Goal: Communication & Community: Answer question/provide support

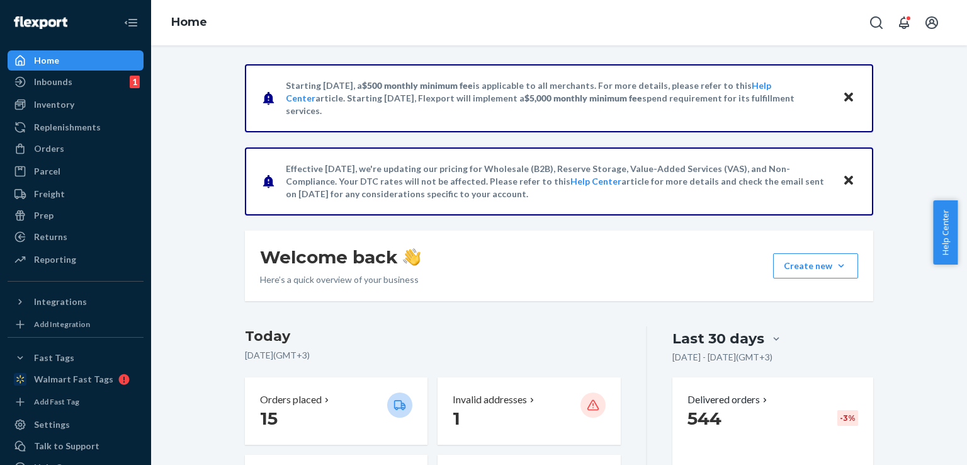
click at [846, 176] on icon "Close" at bounding box center [848, 179] width 9 height 15
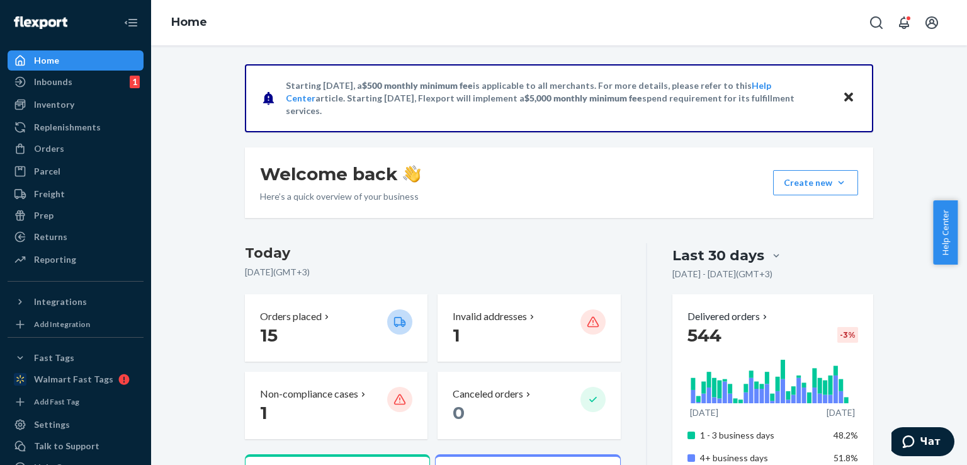
click at [844, 99] on icon "Close" at bounding box center [848, 96] width 9 height 15
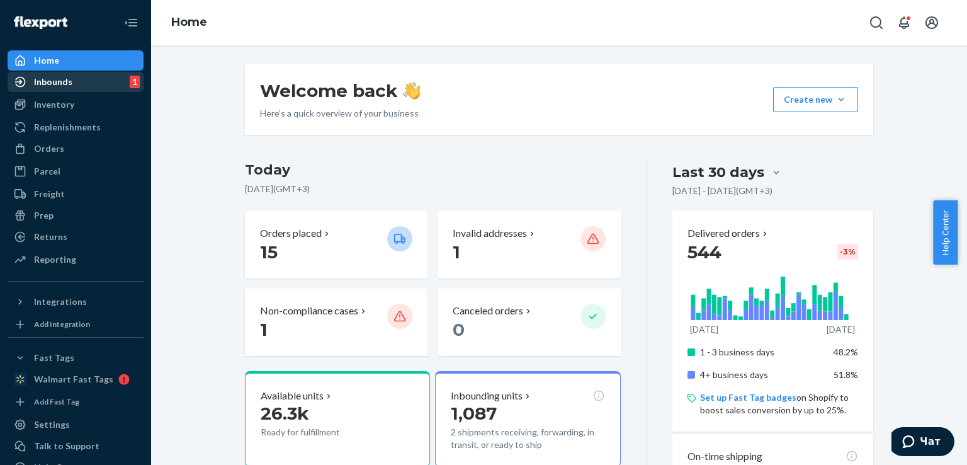
click at [71, 86] on div "Inbounds 1" at bounding box center [75, 82] width 133 height 18
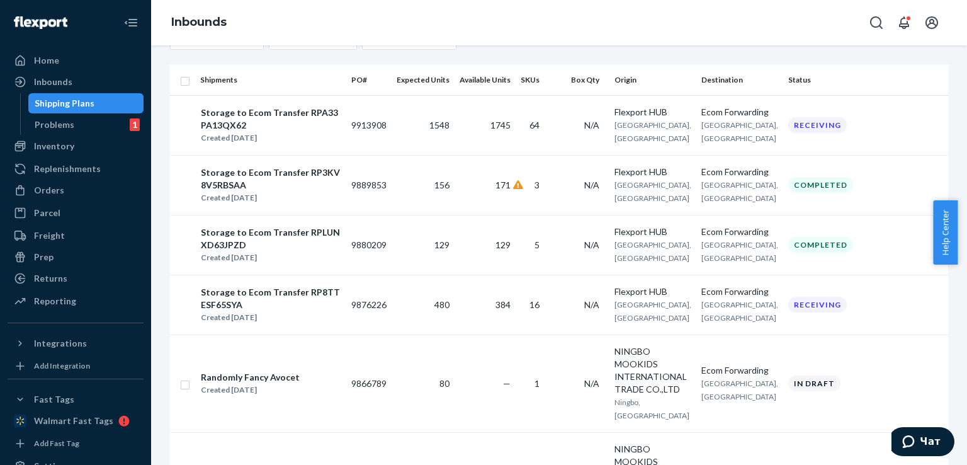
scroll to position [139, 0]
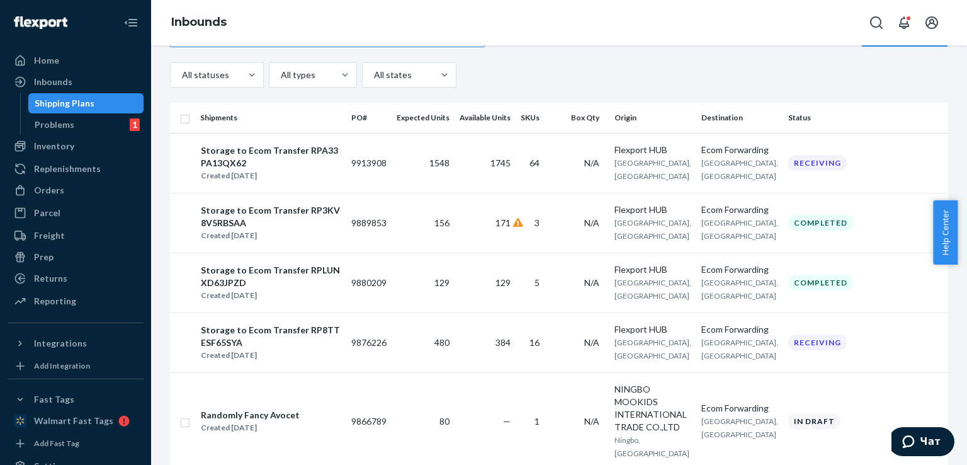
click at [105, 94] on div "Shipping Plans" at bounding box center [86, 103] width 113 height 18
click at [57, 155] on link "Inventory" at bounding box center [76, 146] width 136 height 20
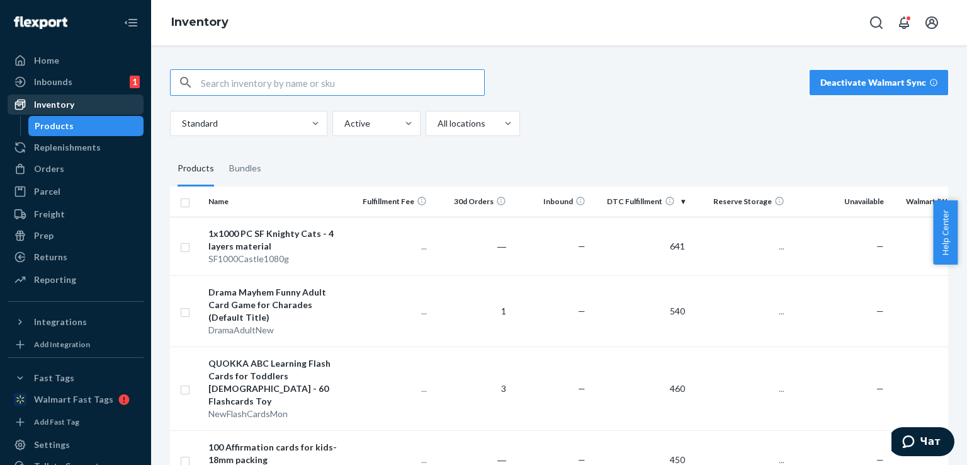
click at [63, 104] on div "Inventory" at bounding box center [54, 104] width 40 height 13
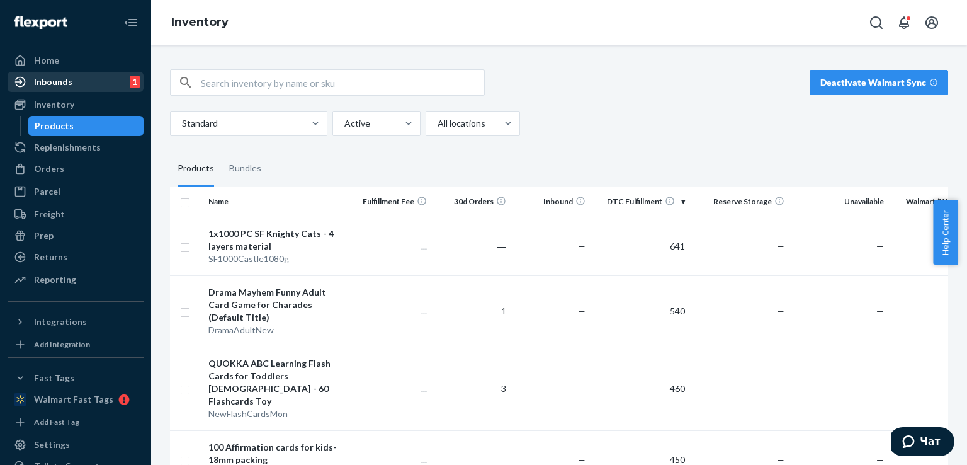
click at [91, 88] on div "Inbounds 1" at bounding box center [75, 82] width 133 height 18
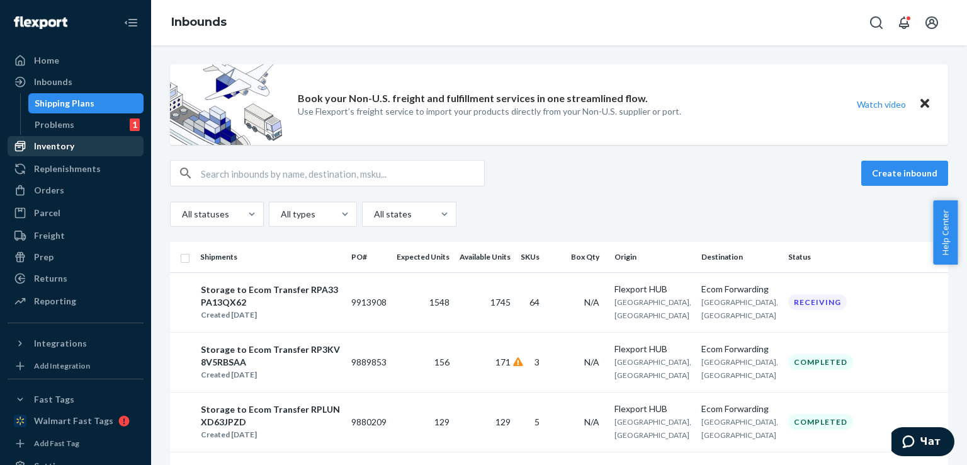
click at [105, 140] on div "Inventory" at bounding box center [75, 146] width 133 height 18
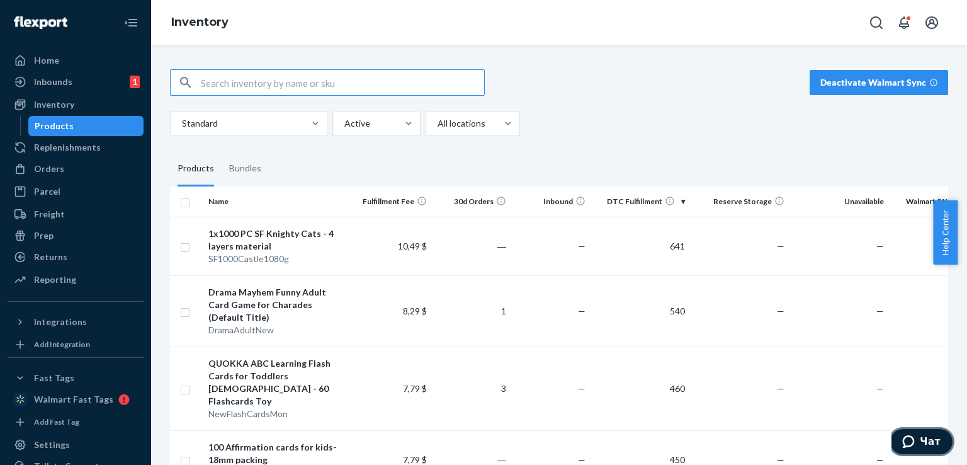
click at [927, 438] on span "Чат" at bounding box center [930, 441] width 21 height 11
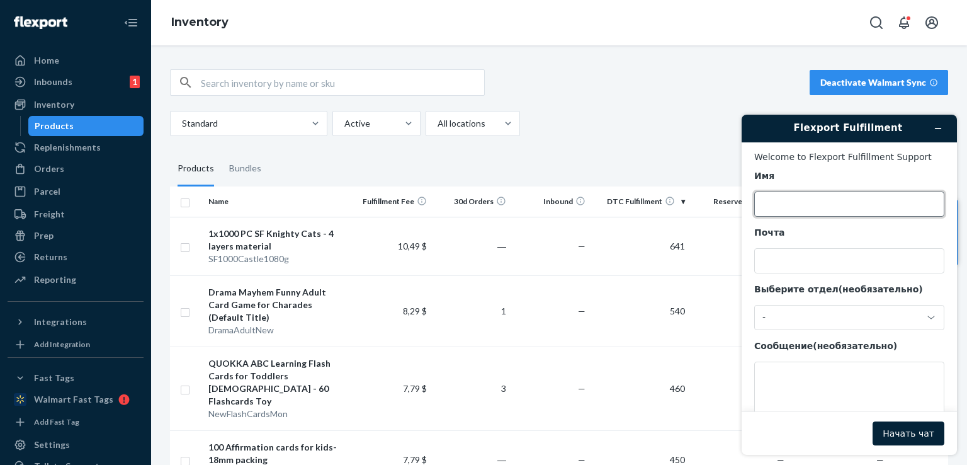
click at [809, 212] on input "Имя" at bounding box center [849, 203] width 190 height 25
click at [938, 128] on icon "Свернуть виджет" at bounding box center [938, 128] width 6 height 0
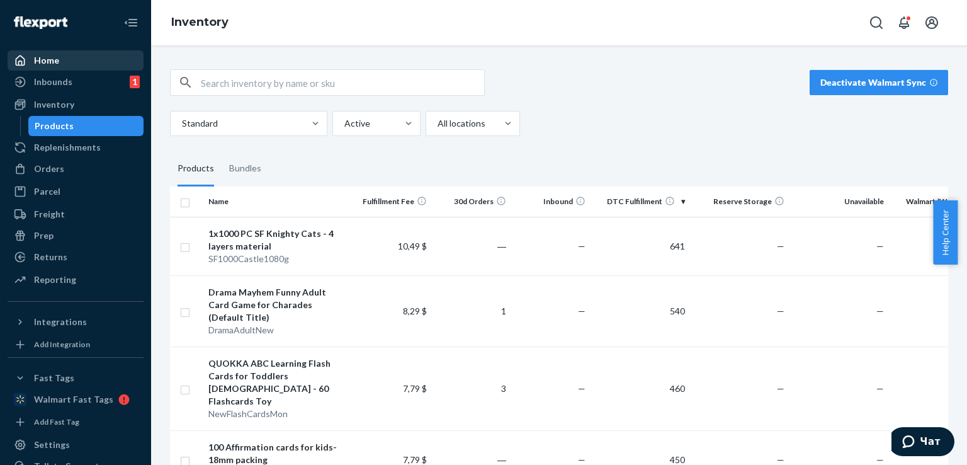
click at [59, 57] on div "Home" at bounding box center [75, 61] width 133 height 18
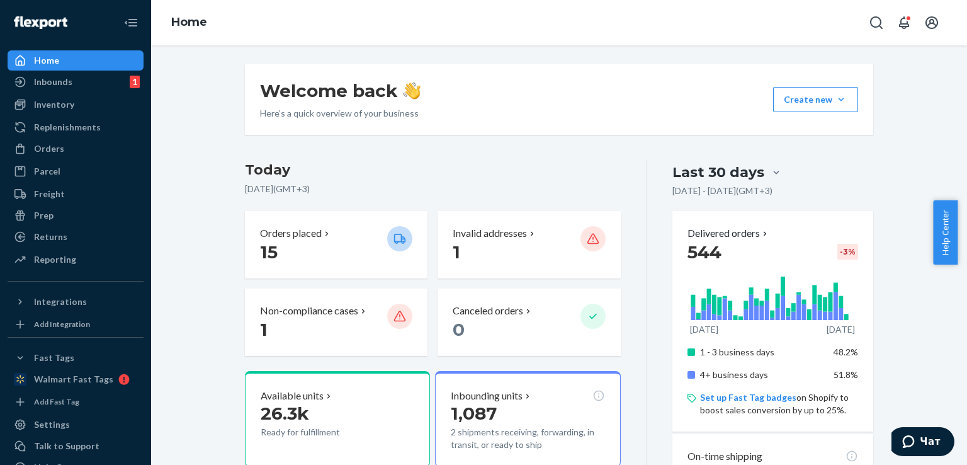
click at [952, 225] on span "Help Center" at bounding box center [945, 232] width 25 height 64
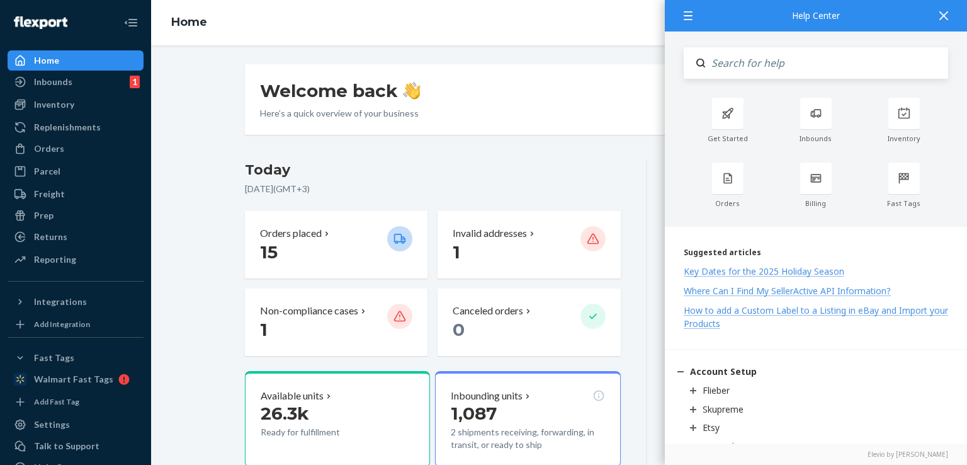
click at [942, 14] on icon at bounding box center [943, 15] width 9 height 9
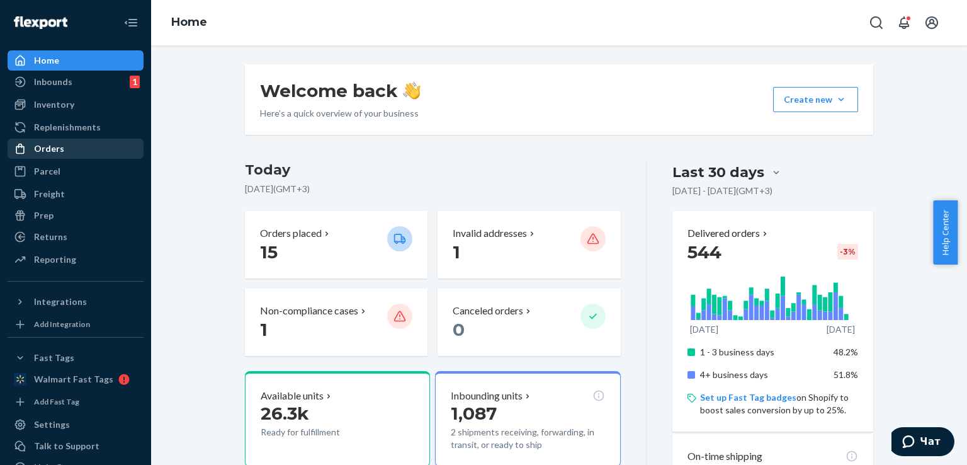
click at [76, 146] on div "Orders" at bounding box center [75, 149] width 133 height 18
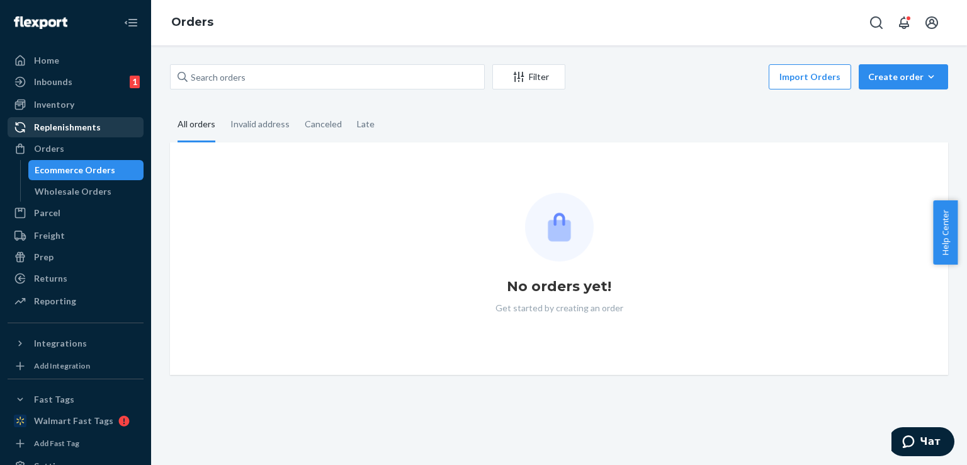
click at [82, 131] on div "Replenishments" at bounding box center [67, 127] width 67 height 13
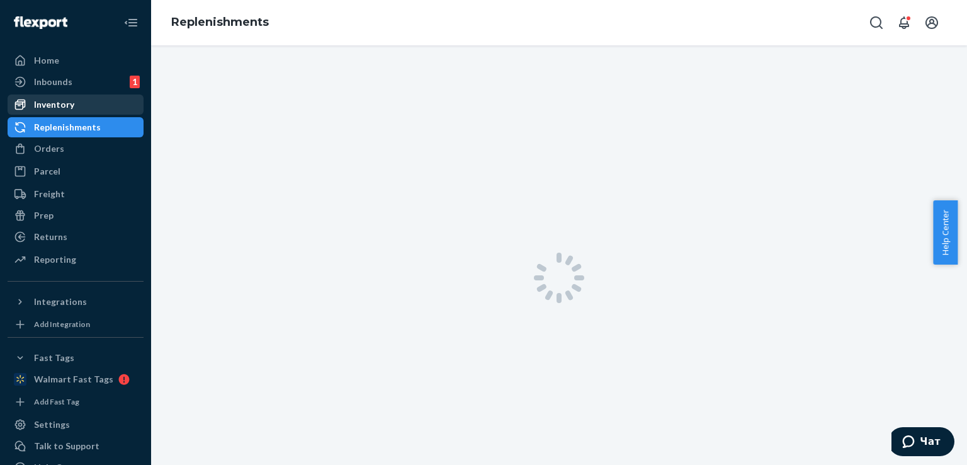
click at [79, 110] on div "Inventory" at bounding box center [75, 105] width 133 height 18
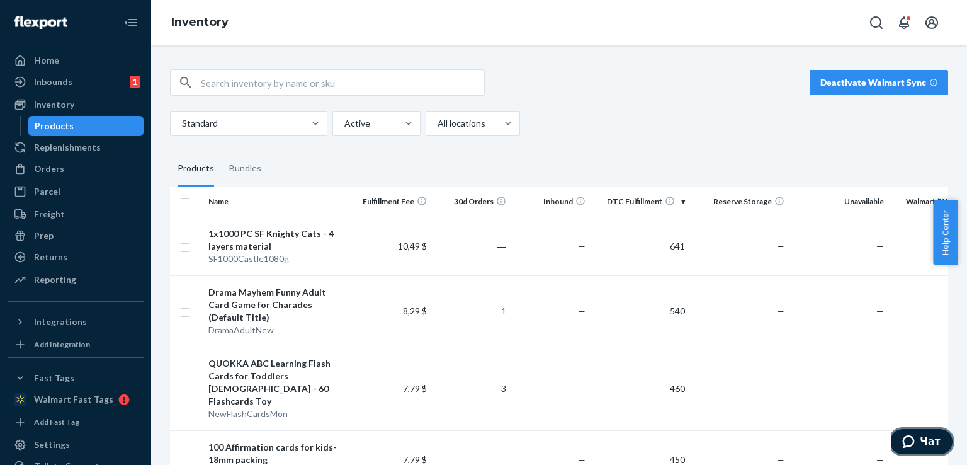
click at [945, 445] on button "Чат" at bounding box center [921, 441] width 66 height 29
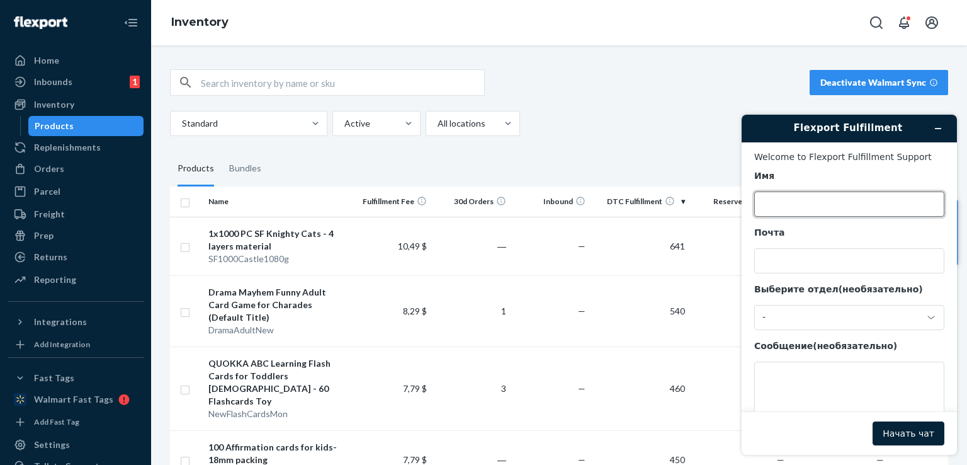
click at [814, 209] on input "Имя" at bounding box center [849, 203] width 190 height 25
click at [786, 248] on div "Почта" at bounding box center [849, 250] width 190 height 47
click at [784, 258] on input "Почта" at bounding box center [849, 260] width 190 height 25
click at [803, 234] on div "Почта" at bounding box center [849, 233] width 190 height 13
click at [803, 248] on input "Почта" at bounding box center [849, 260] width 190 height 25
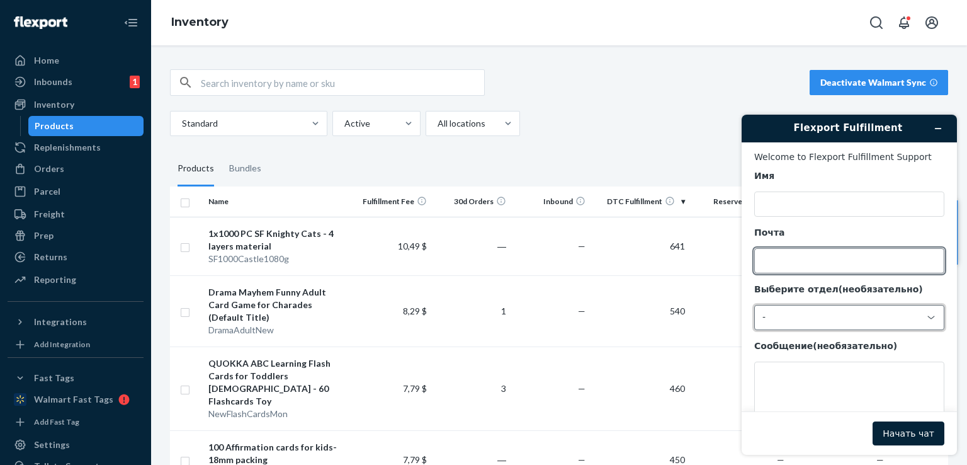
click at [808, 317] on div "-" at bounding box center [841, 317] width 159 height 11
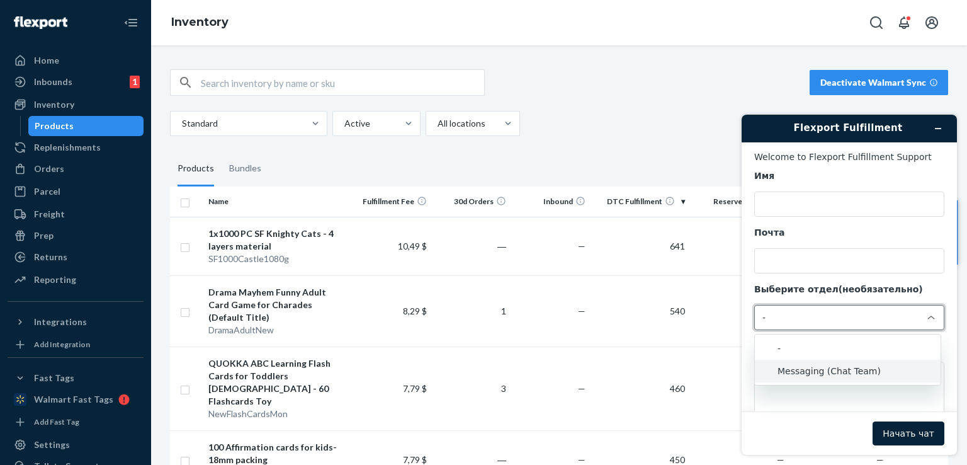
click at [830, 368] on li "Messaging (Chat Team)" at bounding box center [848, 370] width 186 height 23
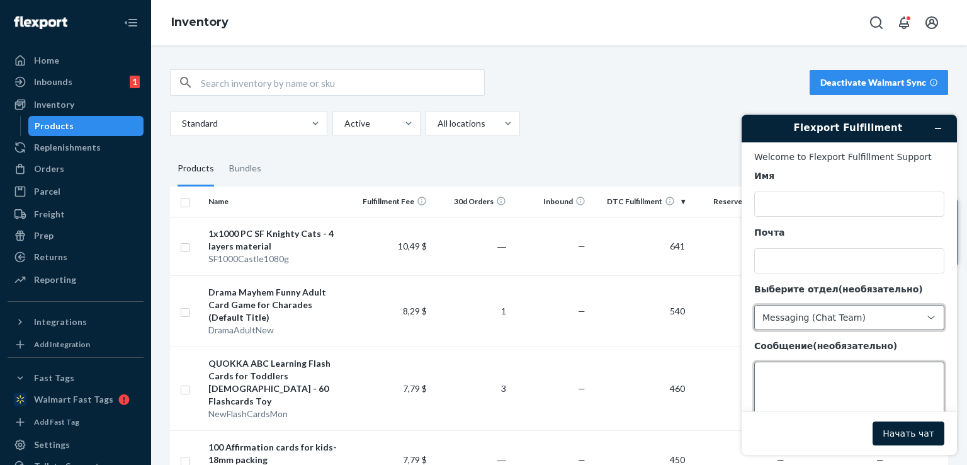
click at [820, 365] on textarea "Сообщение (необязательно)" at bounding box center [849, 396] width 190 height 71
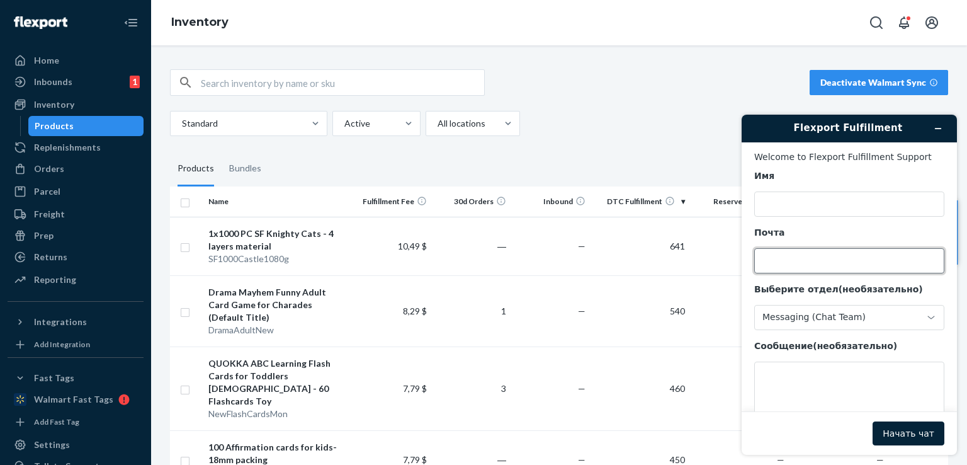
click at [799, 256] on input "Почта" at bounding box center [849, 260] width 190 height 25
type input "[PERSON_NAME][EMAIL_ADDRESS][DOMAIN_NAME]"
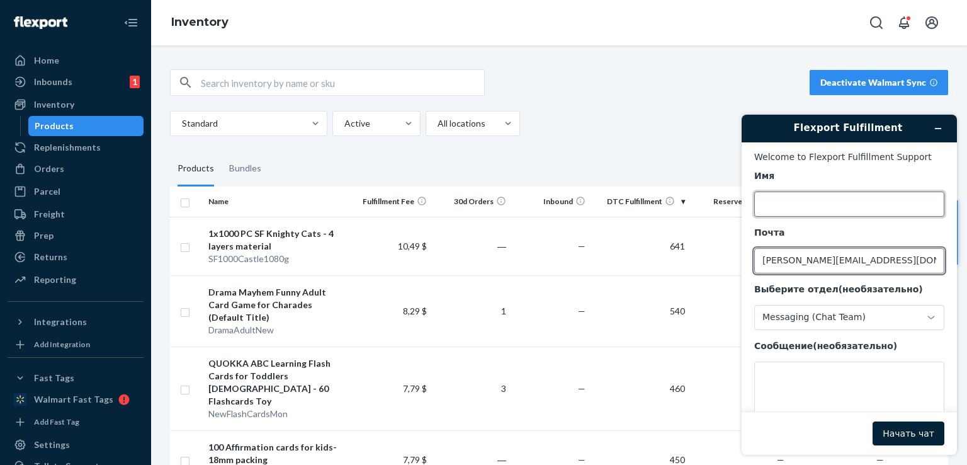
click at [786, 211] on input "Имя" at bounding box center [849, 203] width 190 height 25
type input "b"
type input "[PERSON_NAME]"
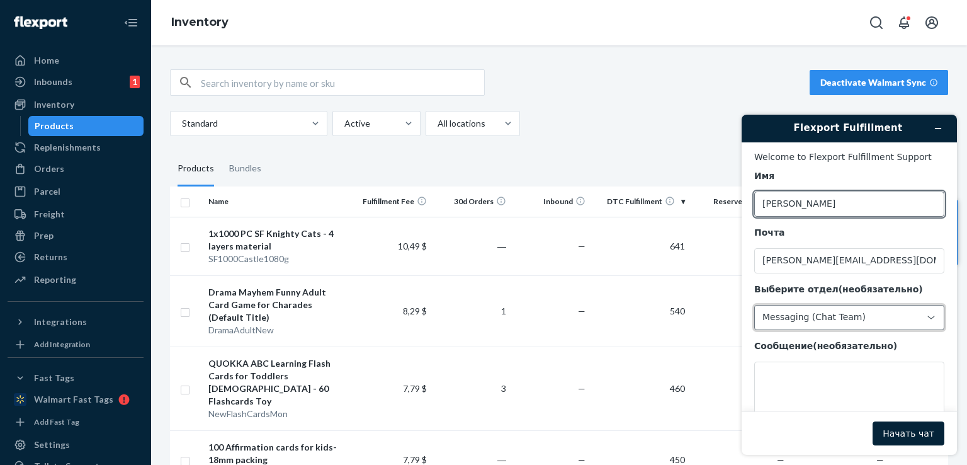
click at [813, 314] on div "Messaging (Chat Team)" at bounding box center [841, 317] width 159 height 11
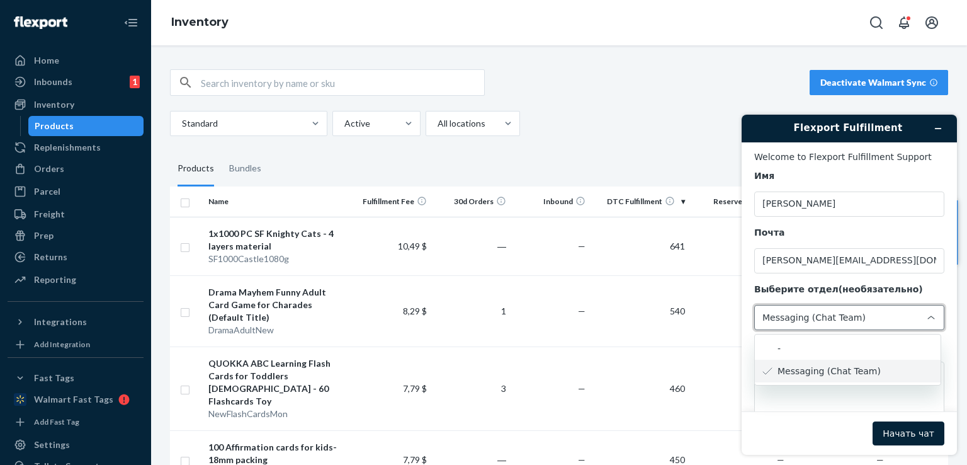
click at [833, 317] on div "Messaging (Chat Team)" at bounding box center [841, 317] width 159 height 11
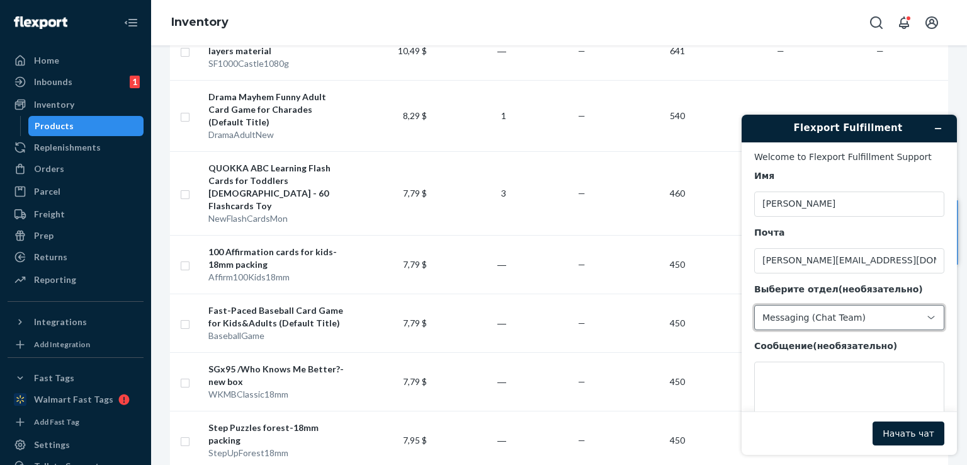
scroll to position [247, 0]
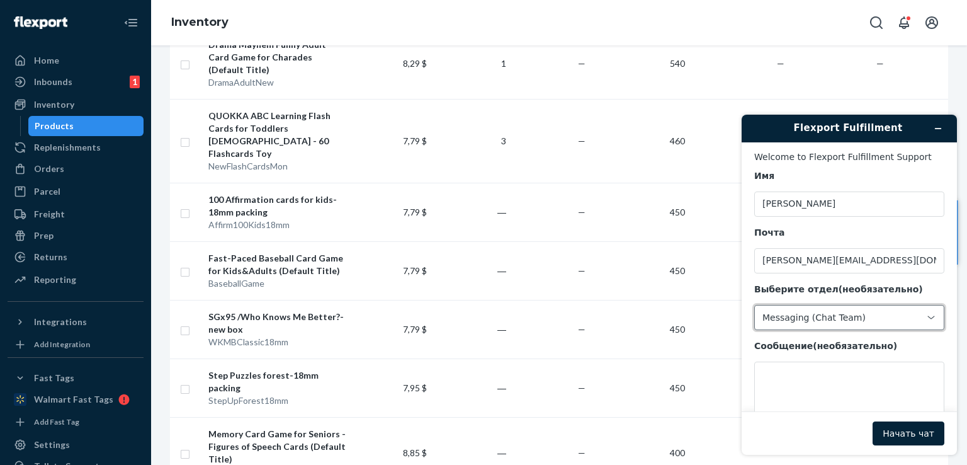
click at [844, 319] on div "Messaging (Chat Team)" at bounding box center [841, 317] width 159 height 11
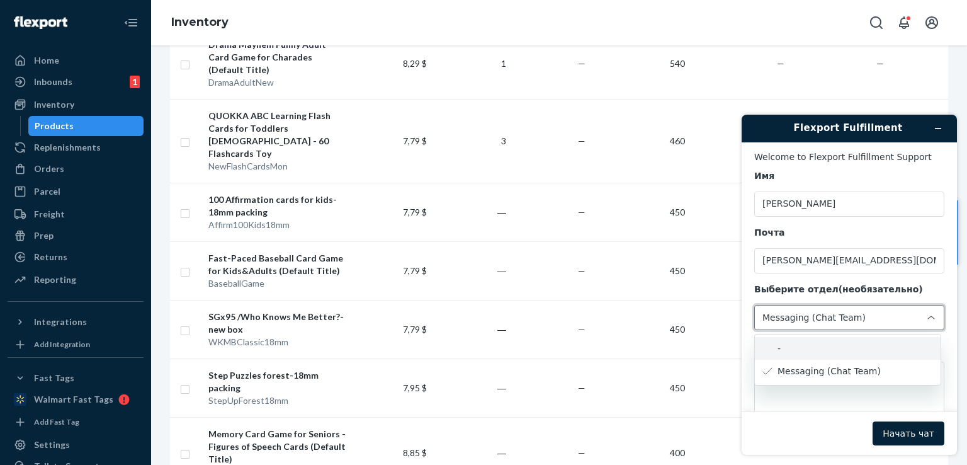
click at [825, 372] on li "Messaging (Chat Team)" at bounding box center [848, 370] width 186 height 23
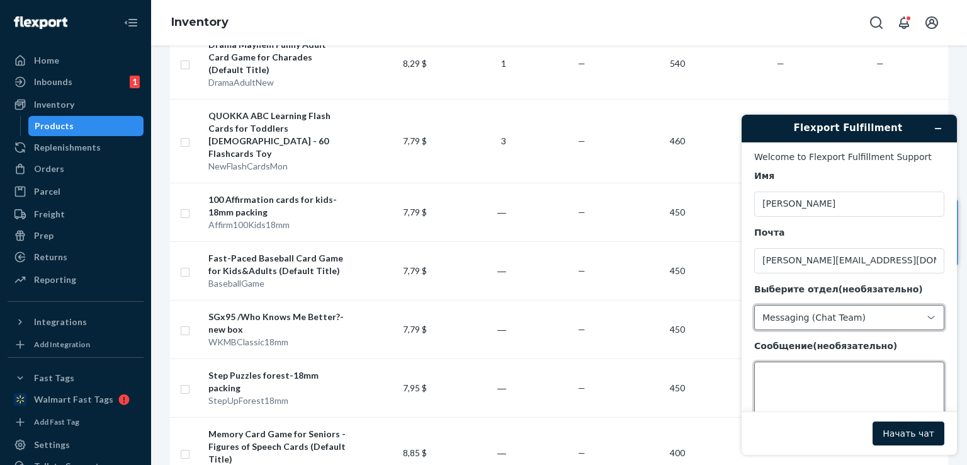
click at [794, 387] on textarea "Сообщение (необязательно)" at bounding box center [849, 396] width 190 height 71
click at [793, 366] on textarea "Сообщение (необязательно)" at bounding box center [849, 396] width 190 height 71
paste textarea "Hello Flexport Team, We have identified discrepancies in the recorded dimension…"
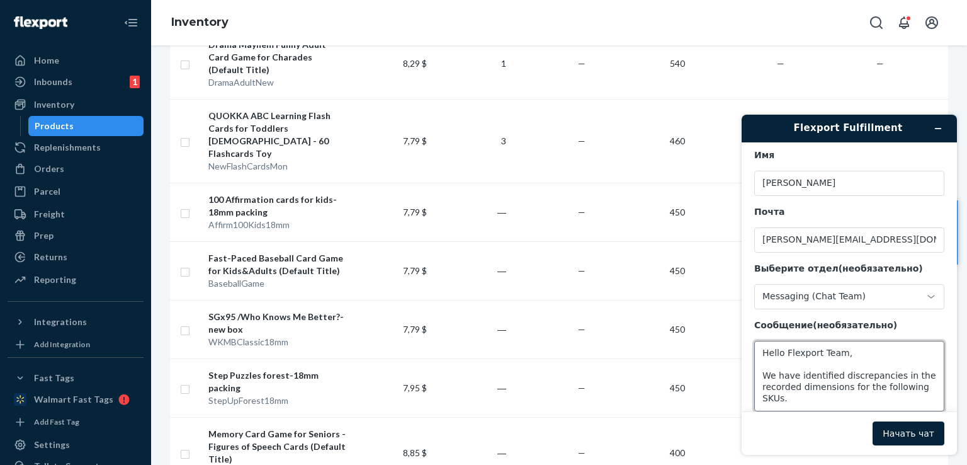
scroll to position [16, 0]
paste textarea "AH-1V9J-NYPH 35PCSABCReal BodyPartsBag 9T-8JW1-6L3D 3xSetChunkyNumbers19x25 3Re…"
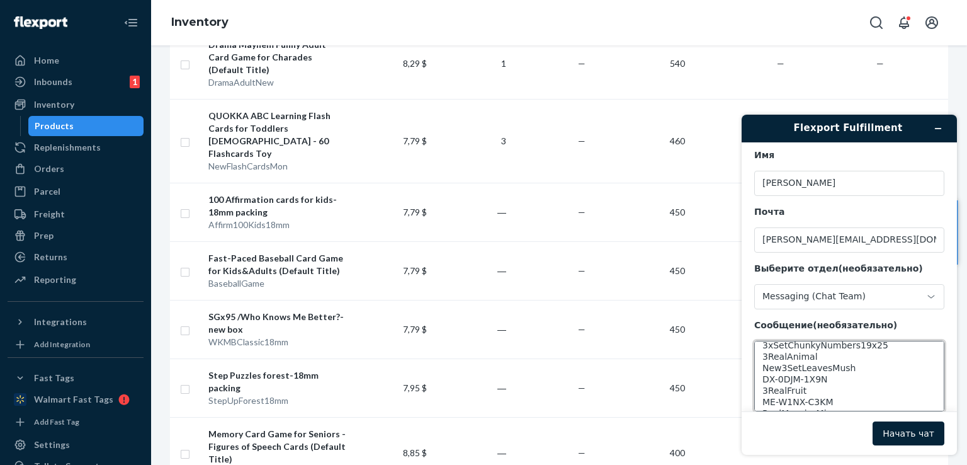
scroll to position [0, 0]
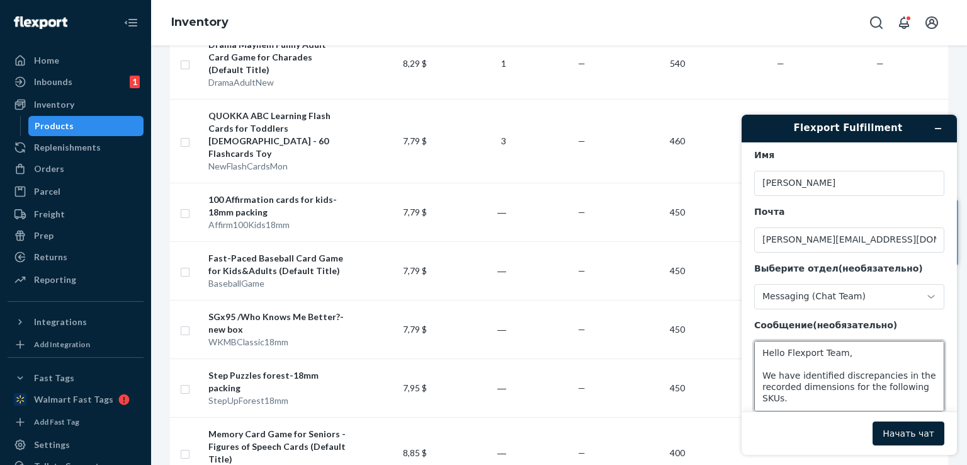
drag, startPoint x: 822, startPoint y: 397, endPoint x: 735, endPoint y: 313, distance: 120.2
click at [735, 313] on div "Flexport Fulfillment Welcome to Flexport Fulfillment Support Имя [PERSON_NAME] …" at bounding box center [849, 285] width 235 height 360
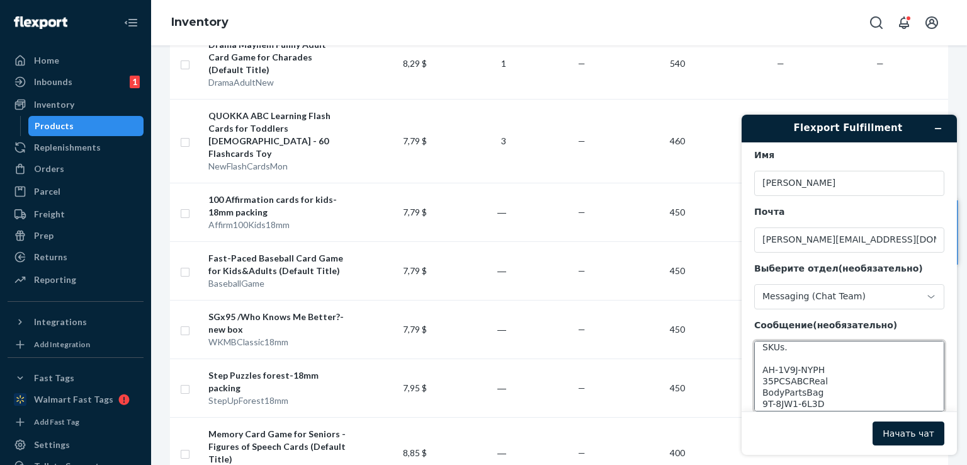
click at [880, 367] on textarea "Hello Flexport Team, We have identified discrepancies in the recorded dimension…" at bounding box center [849, 376] width 190 height 71
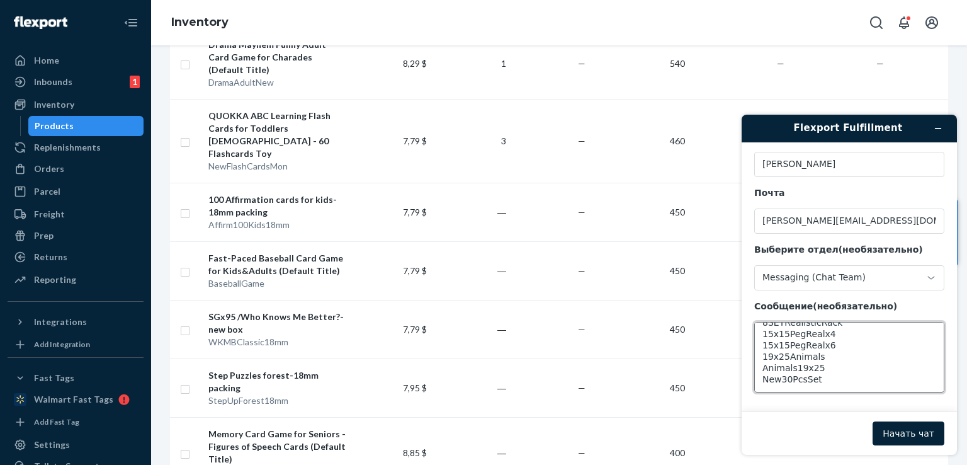
drag, startPoint x: 768, startPoint y: 373, endPoint x: 827, endPoint y: 380, distance: 59.0
click at [827, 380] on textarea "Hello Flexport Team, We have identified discrepancies in the recorded dimension…" at bounding box center [849, 357] width 190 height 71
paste textarea "AH-1V9J-NYPH"
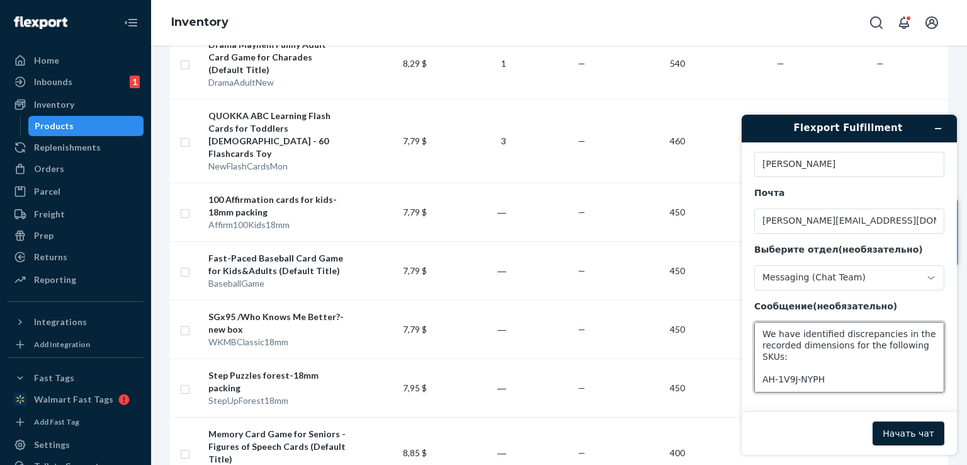
click at [839, 380] on textarea "Hello Flexport Team, We have identified discrepancies in the recorded dimension…" at bounding box center [849, 357] width 190 height 71
paste textarea "9T-8JW1-6L3D"
paste textarea "3RealAnimal"
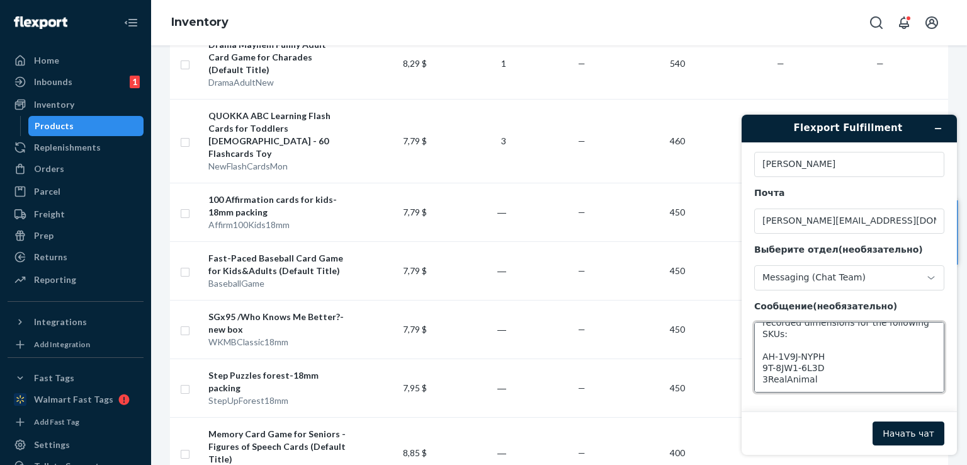
paste textarea "New3SetLeavesMush"
paste textarea "DX-0DJM-1X9N"
paste textarea "3RealFruit"
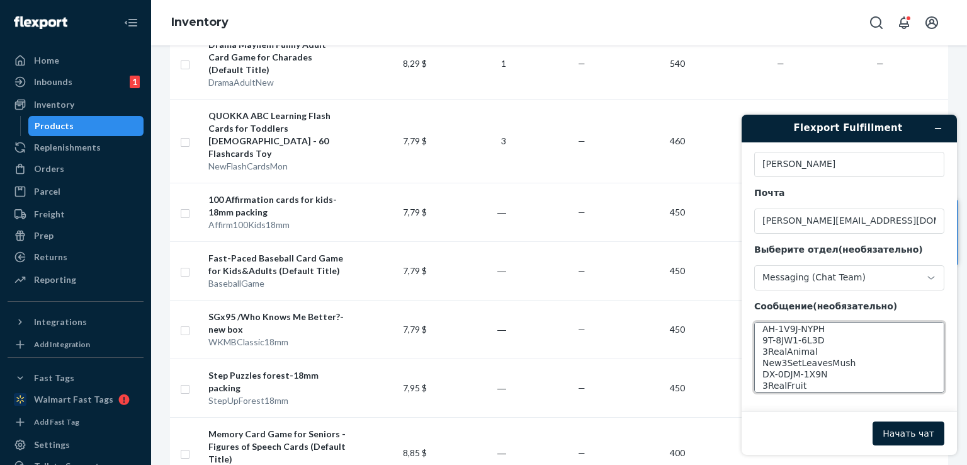
scroll to position [84, 0]
paste textarea "RealMosaicsMix"
paste textarea "6SetPegRack"
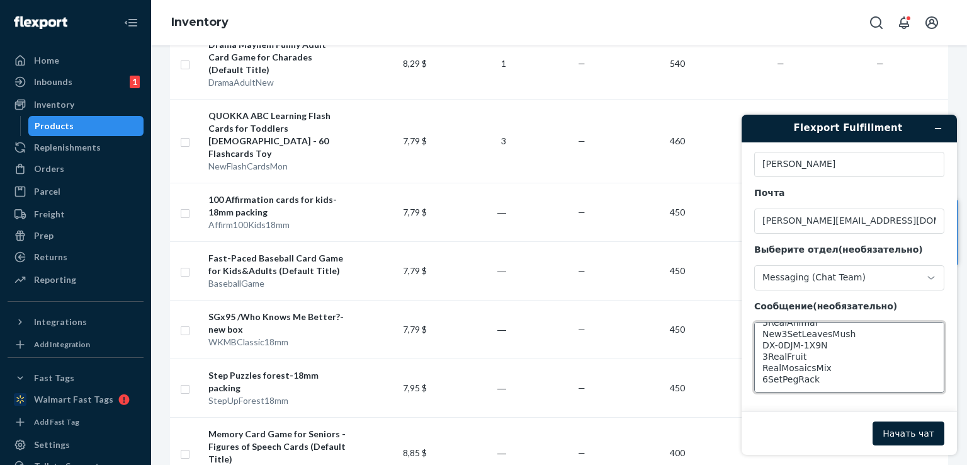
paste textarea "8SETRealisticRack"
paste textarea "New30PcsSet"
paste textarea "Thank you QUOKKA"
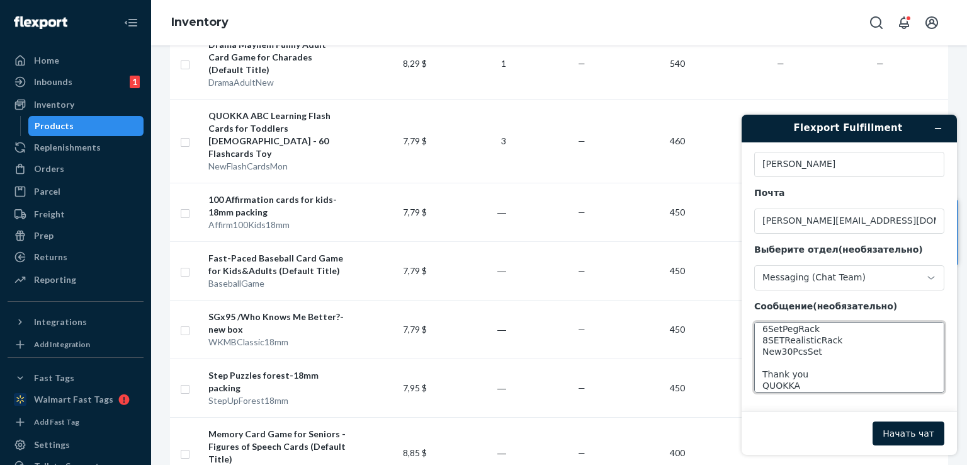
scroll to position [169, 0]
drag, startPoint x: 755, startPoint y: 385, endPoint x: 762, endPoint y: 369, distance: 17.0
click at [762, 369] on textarea "Hello Flexport Team, We have identified discrepancies in the recorded dimension…" at bounding box center [849, 357] width 190 height 71
type textarea "Hello Flexport Team, We have identified discrepancies in the recorded dimension…"
click at [922, 433] on button "Начать чат" at bounding box center [909, 433] width 72 height 24
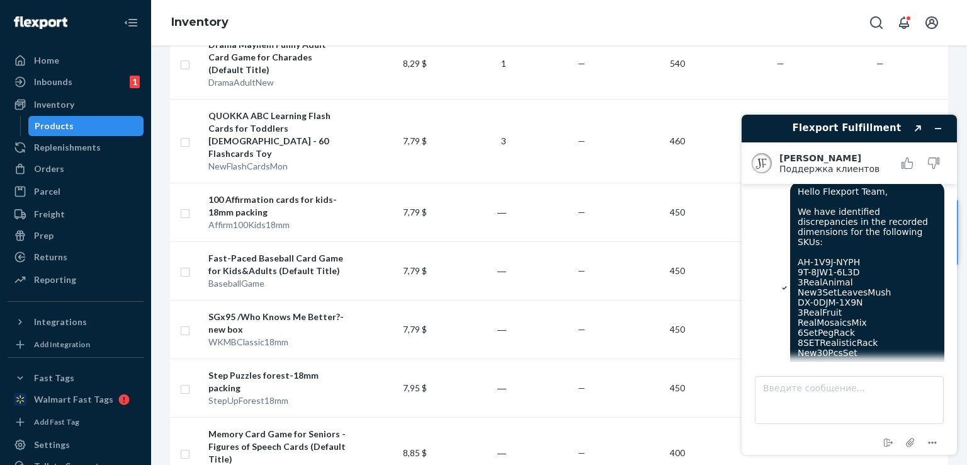
scroll to position [75, 0]
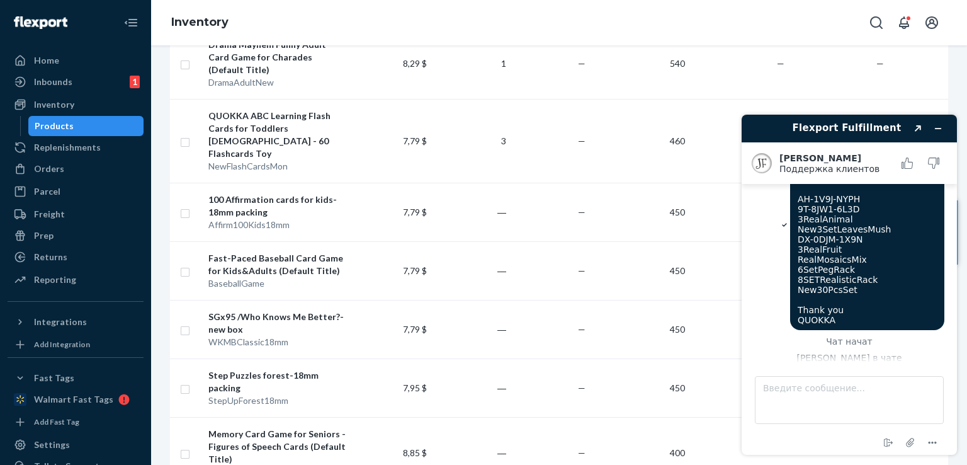
click at [938, 106] on div "Flexport Fulfillment Created with Sketch. [PERSON_NAME] Поддержка клиентов Подд…" at bounding box center [849, 285] width 235 height 360
click at [943, 125] on button "Свернуть виджет" at bounding box center [938, 129] width 20 height 18
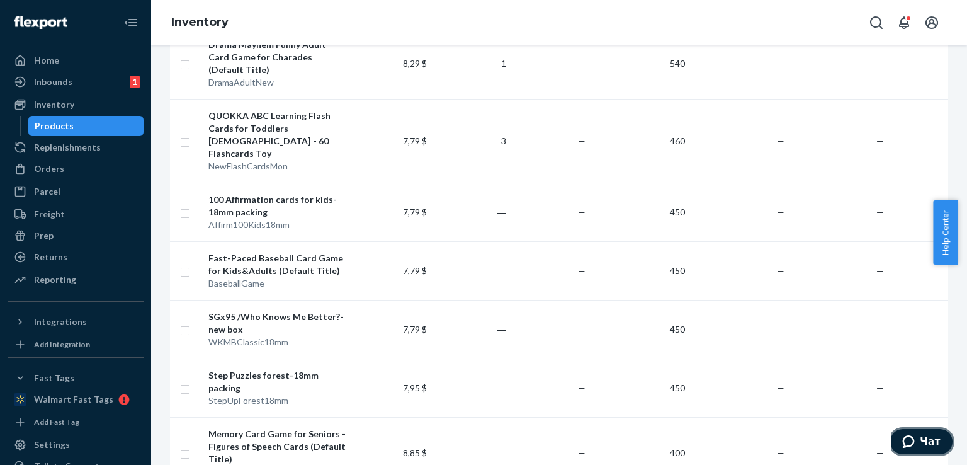
scroll to position [15, 0]
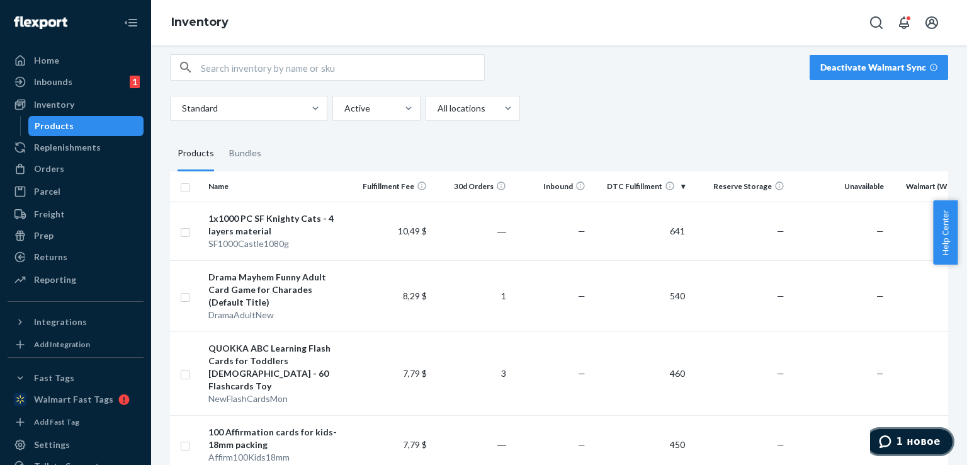
click at [922, 444] on span "1 новое" at bounding box center [918, 441] width 45 height 11
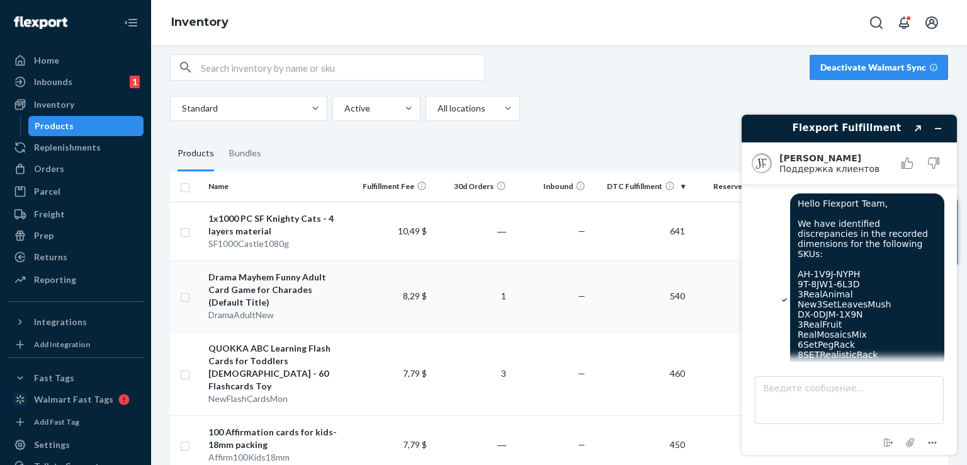
scroll to position [149, 0]
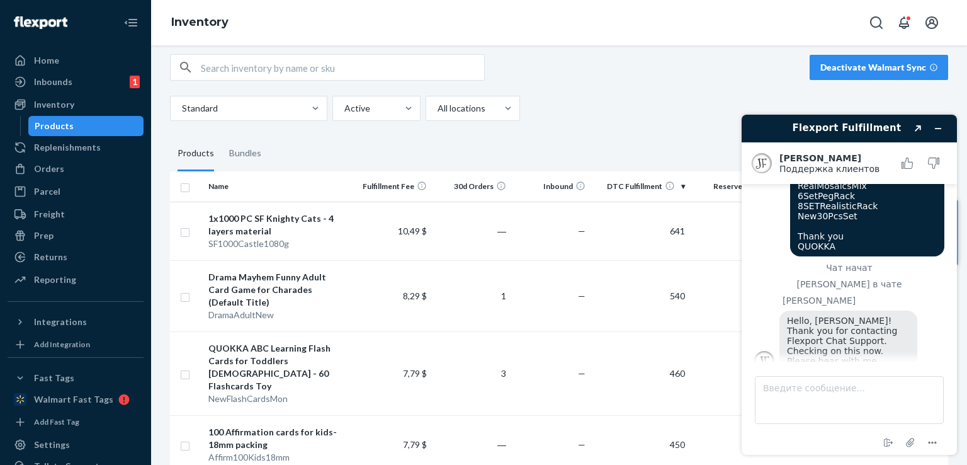
click at [844, 321] on span "Hello, [PERSON_NAME]! Thank you for contacting Flexport Chat Support. Checking …" at bounding box center [843, 340] width 113 height 50
copy div
click at [840, 331] on span "Hello, [PERSON_NAME]! Thank you for contacting Flexport Chat Support. Checking …" at bounding box center [843, 340] width 113 height 50
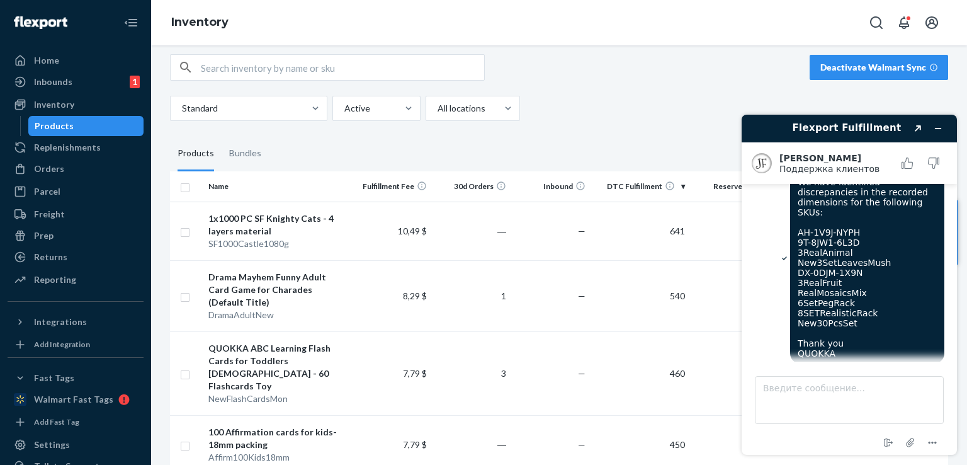
scroll to position [148, 0]
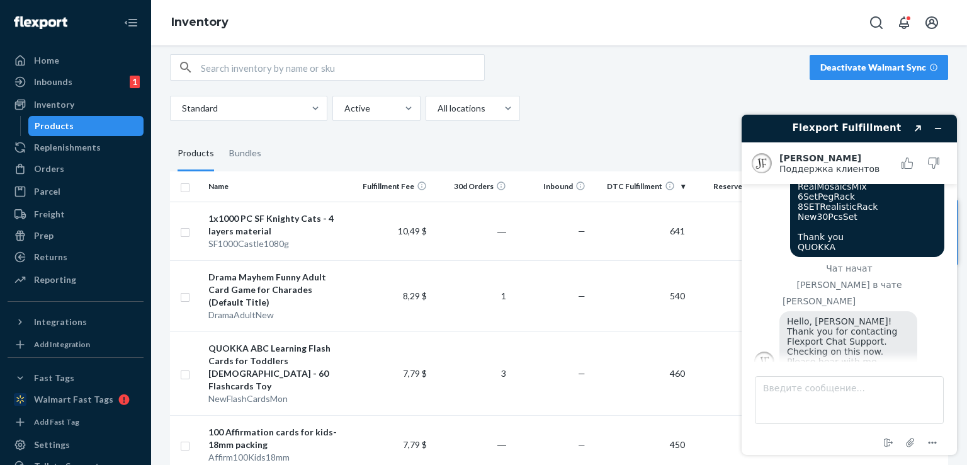
click at [857, 345] on span "Hello, [PERSON_NAME]! Thank you for contacting Flexport Chat Support. Checking …" at bounding box center [843, 341] width 113 height 50
click at [824, 347] on span "Hello, [PERSON_NAME]! Thank you for contacting Flexport Chat Support. Checking …" at bounding box center [843, 341] width 113 height 50
click at [822, 356] on div "Hello, [PERSON_NAME]! Thank you for contacting Flexport Chat Support. Checking …" at bounding box center [861, 343] width 165 height 64
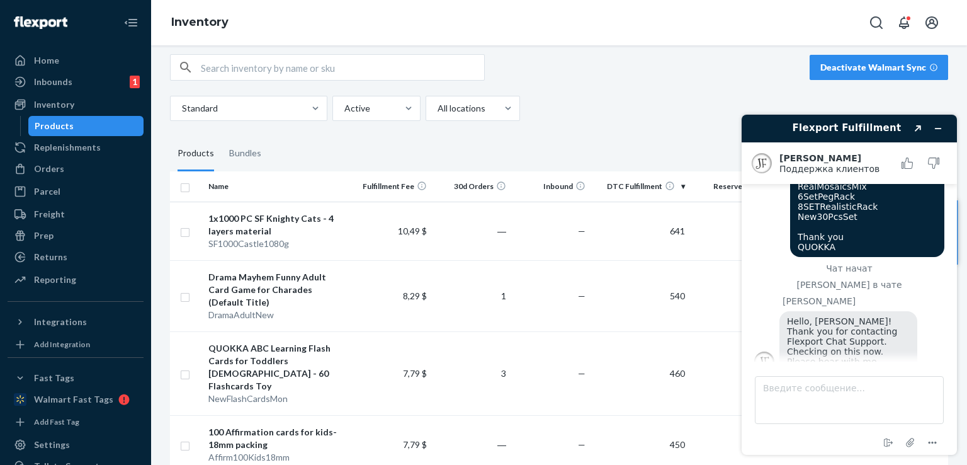
click at [838, 325] on span "Hello, [PERSON_NAME]! Thank you for contacting Flexport Chat Support. Checking …" at bounding box center [843, 341] width 113 height 50
click at [850, 324] on span "Hello, [PERSON_NAME]! Thank you for contacting Flexport Chat Support. Checking …" at bounding box center [843, 341] width 113 height 50
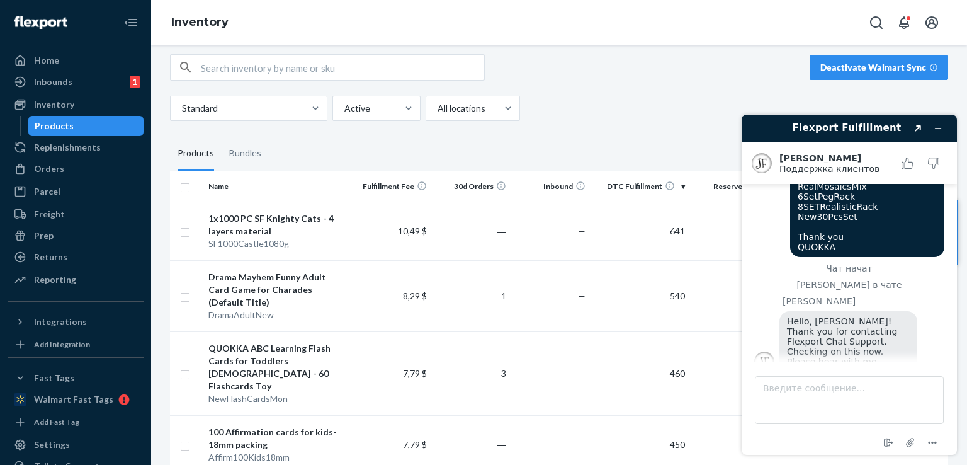
click at [850, 324] on span "Hello, [PERSON_NAME]! Thank you for contacting Flexport Chat Support. Checking …" at bounding box center [843, 341] width 113 height 50
click at [850, 331] on span "Hello, [PERSON_NAME]! Thank you for contacting Flexport Chat Support. Checking …" at bounding box center [843, 341] width 113 height 50
click at [854, 342] on span "Hello, [PERSON_NAME]! Thank you for contacting Flexport Chat Support. Checking …" at bounding box center [843, 341] width 113 height 50
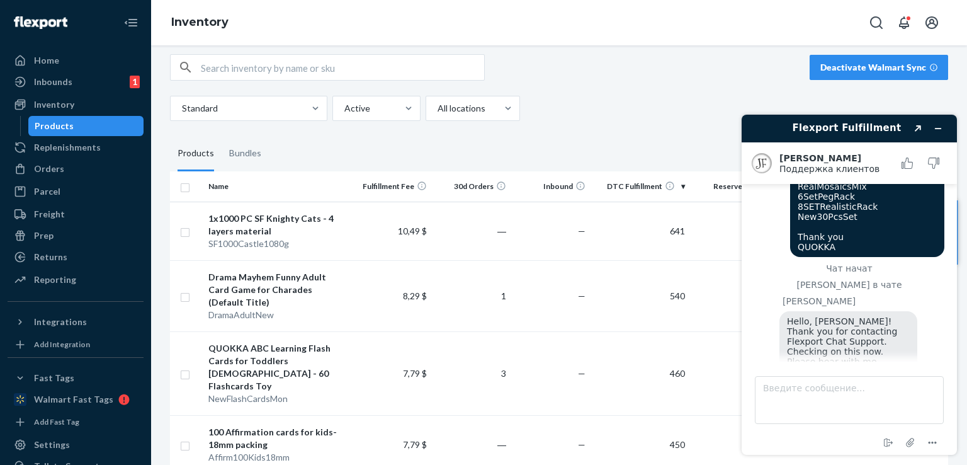
scroll to position [225, 0]
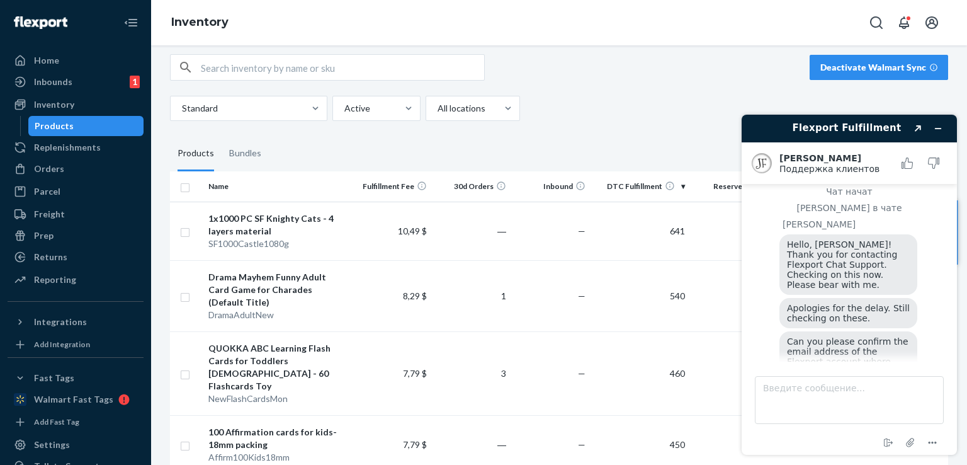
click at [830, 303] on span "Apologies for the delay. Still checking on these." at bounding box center [849, 313] width 125 height 20
copy span "Apologies for the delay. Still checking on these."
click at [834, 356] on div "Can you please confirm the email address of the Flexport account where these un…" at bounding box center [861, 358] width 165 height 54
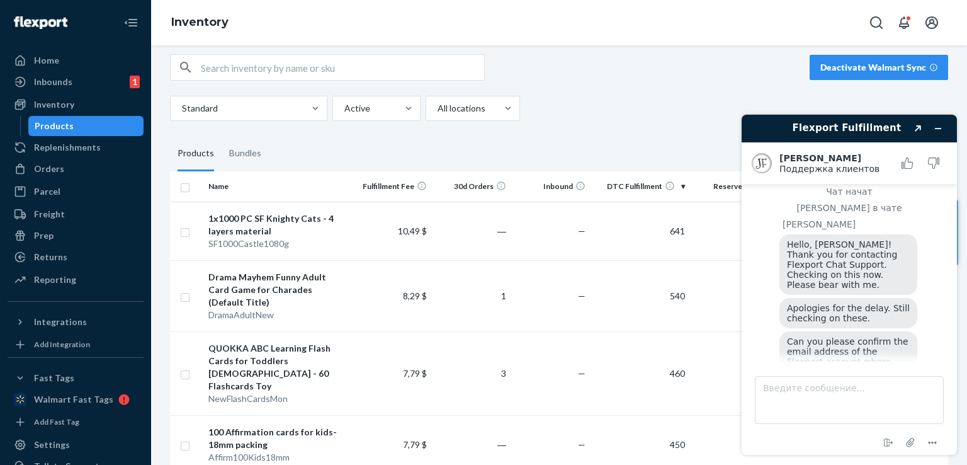
click at [834, 344] on span "Can you please confirm the email address of the Flexport account where these un…" at bounding box center [849, 356] width 124 height 40
copy div
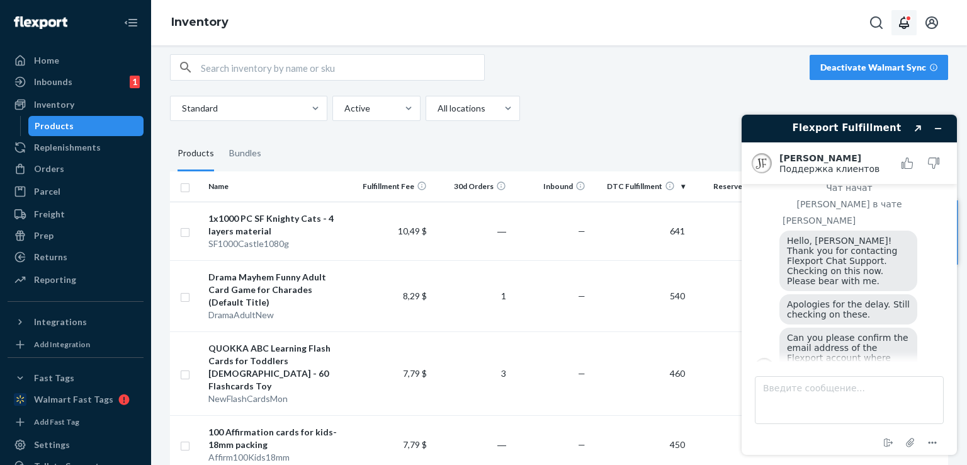
click at [893, 23] on button "Open notifications" at bounding box center [903, 22] width 25 height 25
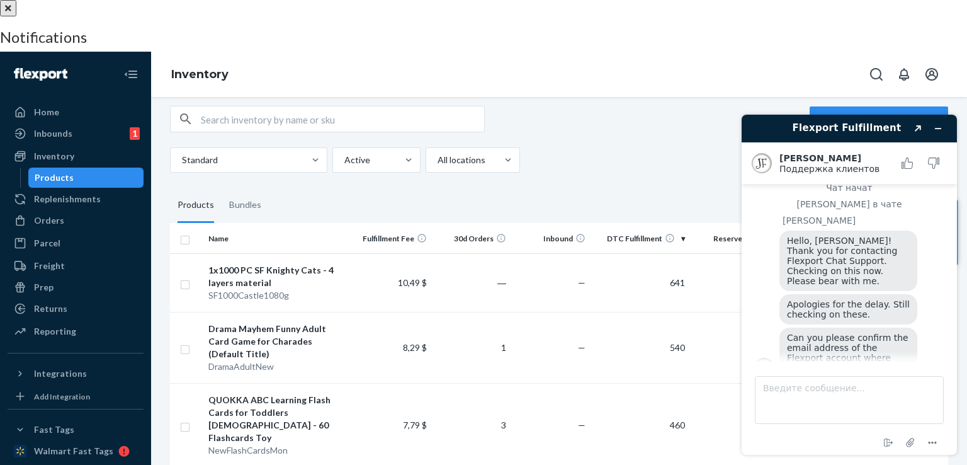
click at [495, 0] on div at bounding box center [483, 0] width 967 height 0
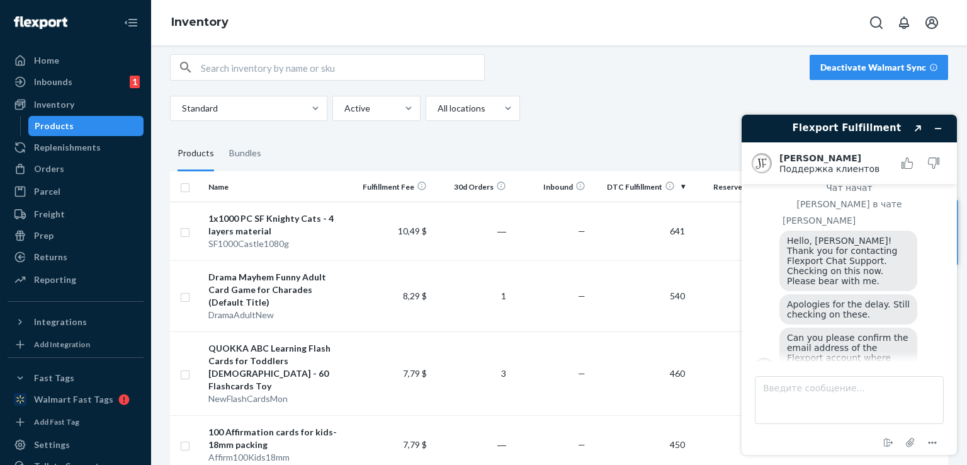
click at [958, 6] on div "Inventory" at bounding box center [559, 22] width 816 height 45
click at [939, 23] on button "Open account menu" at bounding box center [931, 22] width 25 height 25
click at [821, 332] on span "Can you please confirm the email address of the Flexport account where these un…" at bounding box center [849, 352] width 124 height 40
click at [822, 332] on span "Can you please confirm the email address of the Flexport account where these un…" at bounding box center [849, 352] width 124 height 40
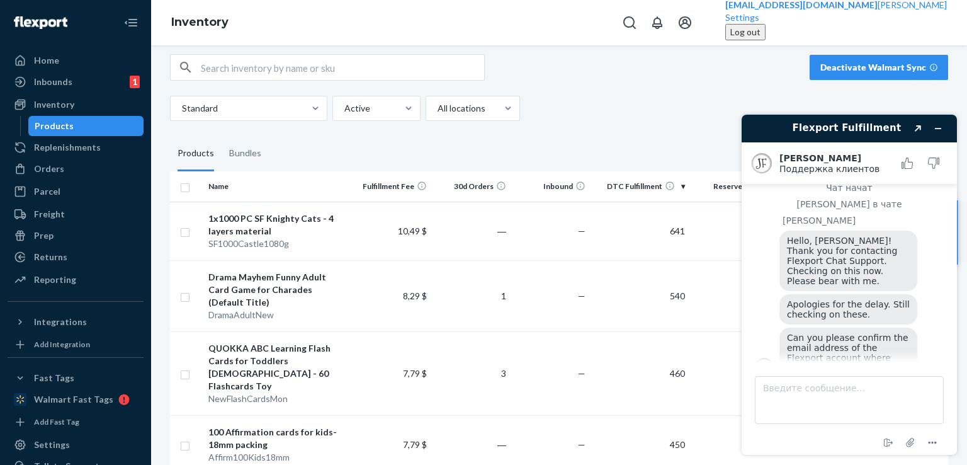
click at [822, 332] on span "Can you please confirm the email address of the Flexport account where these un…" at bounding box center [849, 352] width 124 height 40
copy div
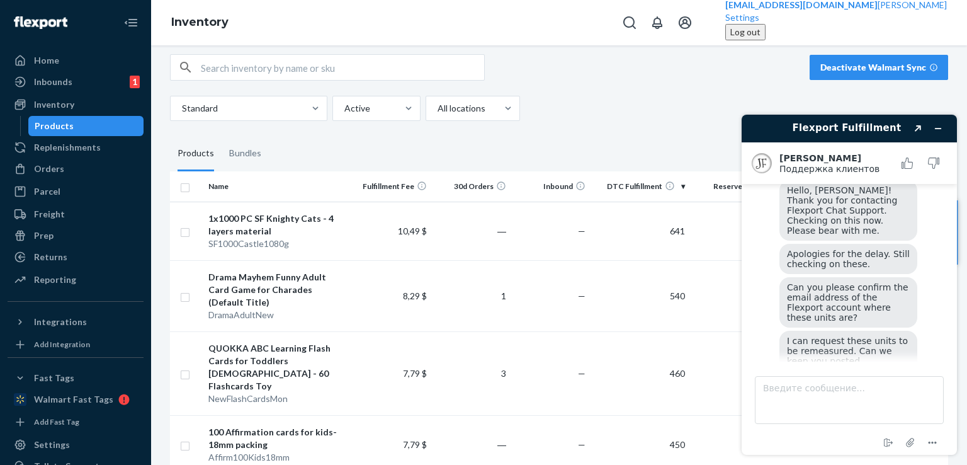
click at [843, 336] on span "I can request these units to be remeasured. Can we keep you posted on [PERSON_N…" at bounding box center [849, 366] width 124 height 60
click at [848, 336] on span "I can request these units to be remeasured. Can we keep you posted on [PERSON_N…" at bounding box center [849, 366] width 124 height 60
copy div
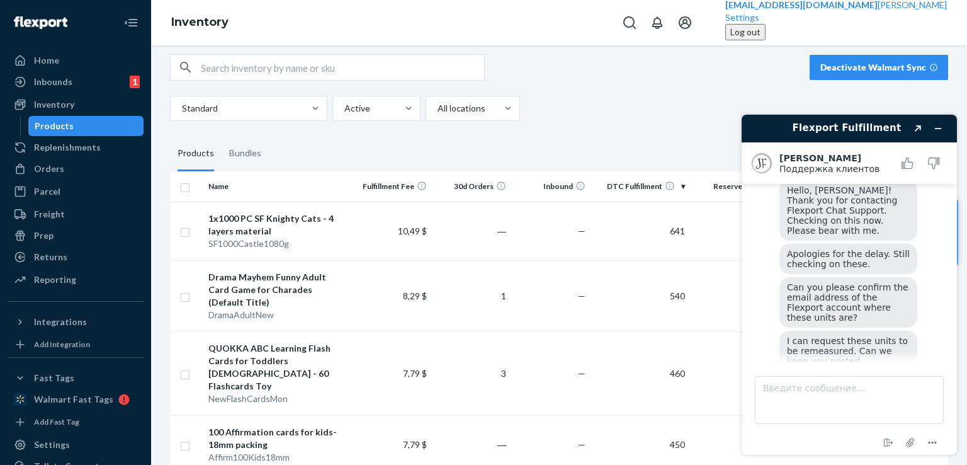
copy div
click at [811, 391] on textarea "Введите сообщение..." at bounding box center [849, 400] width 189 height 48
paste textarea "Yes, please keep me updated at [PERSON_NAME][EMAIL_ADDRESS][DOMAIN_NAME] . Than…"
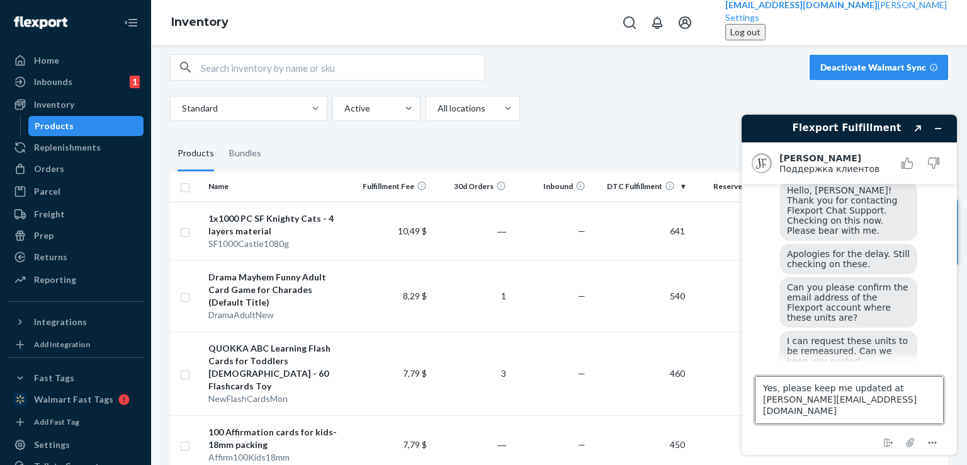
scroll to position [5, 0]
type textarea "Yes, please keep me updated at [PERSON_NAME][EMAIL_ADDRESS][DOMAIN_NAME] . Than…"
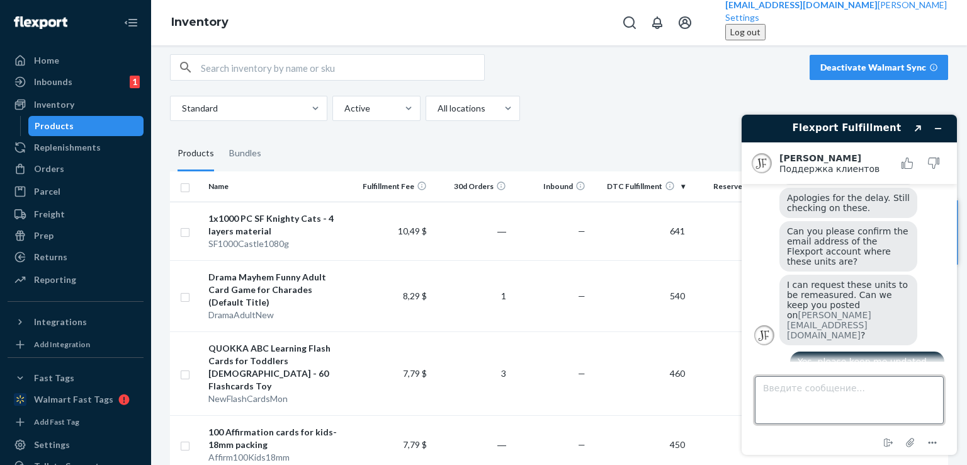
scroll to position [441, 0]
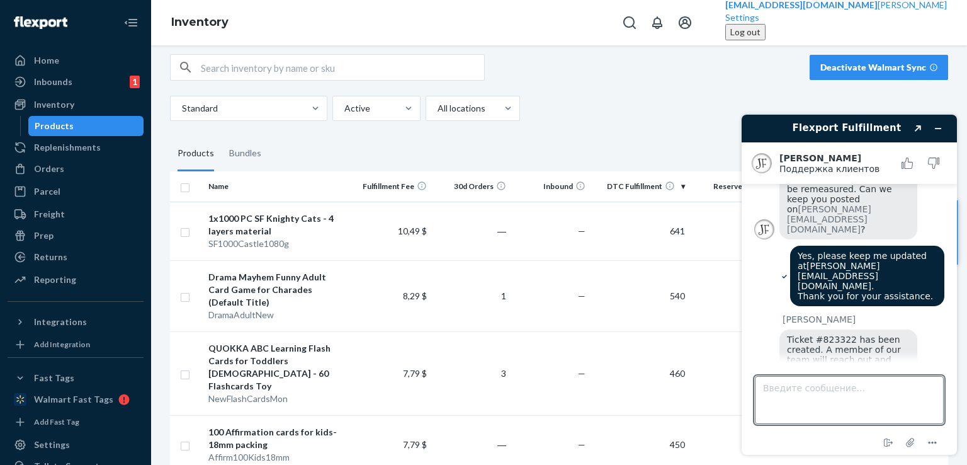
click at [818, 334] on span "Ticket #823322 has been created. A member of our team will reach out and send a…" at bounding box center [845, 374] width 117 height 81
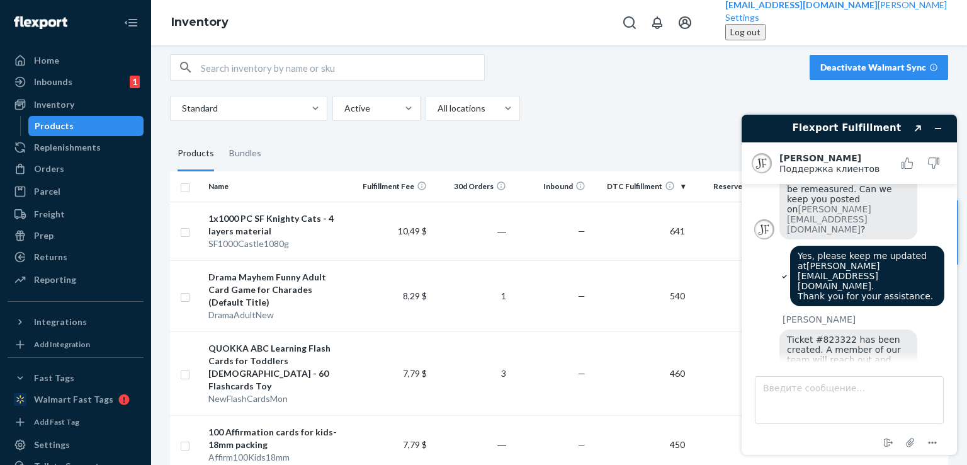
click at [818, 334] on span "Ticket #823322 has been created. A member of our team will reach out and send a…" at bounding box center [845, 374] width 117 height 81
copy div
click at [798, 398] on textarea "Введите сообщение..." at bounding box center [849, 400] width 189 height 48
type textarea "N"
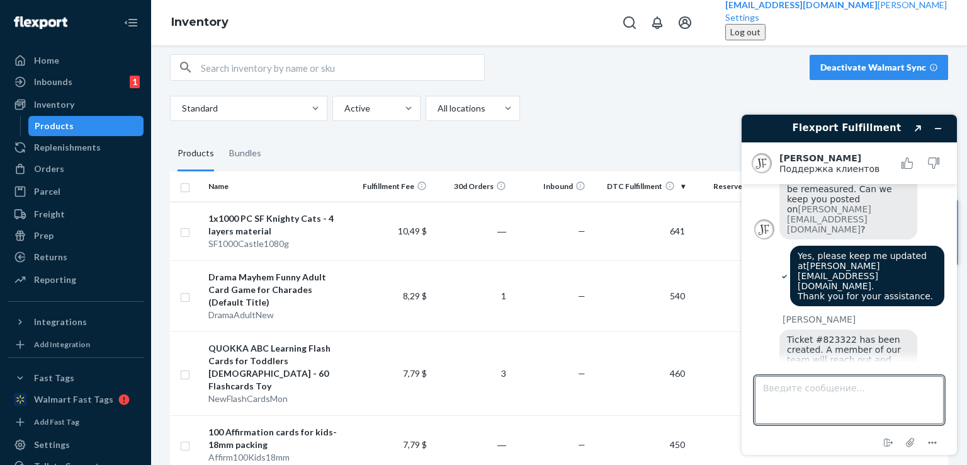
click at [845, 334] on span "Ticket #823322 has been created. A member of our team will reach out and send a…" at bounding box center [845, 374] width 117 height 81
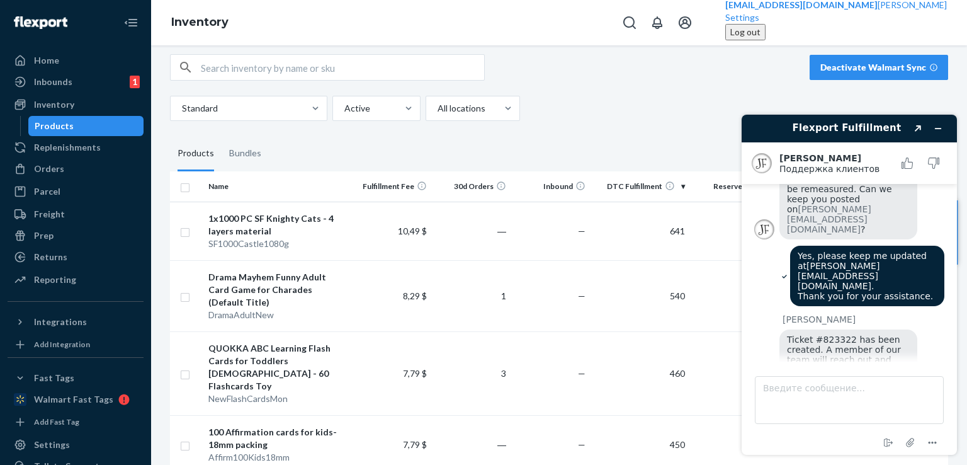
click at [845, 334] on span "Ticket #823322 has been created. A member of our team will reach out and send a…" at bounding box center [845, 374] width 117 height 81
copy div
click at [825, 334] on span "Ticket #823322 has been created. A member of our team will reach out and send a…" at bounding box center [845, 374] width 117 height 81
click at [828, 334] on span "Ticket #823322 has been created. A member of our team will reach out and send a…" at bounding box center [845, 374] width 117 height 81
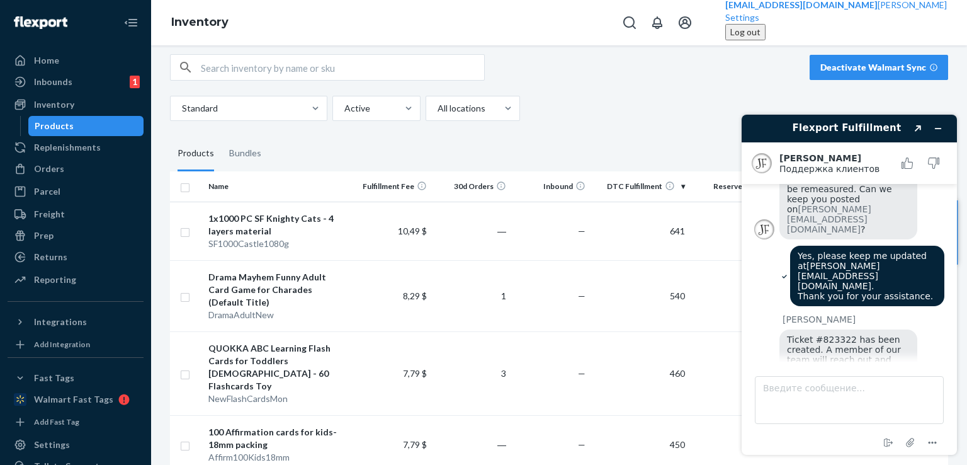
click at [828, 334] on span "Ticket #823322 has been created. A member of our team will reach out and send a…" at bounding box center [845, 374] width 117 height 81
copy div
click at [794, 387] on textarea "Введите сообщение..." at bounding box center [849, 400] width 189 height 48
paste textarea "Thank you for creating the ticket. Would you like me to provide the correct dim…"
type textarea "Thank you for creating the ticket. Would you like me to provide the correct dim…"
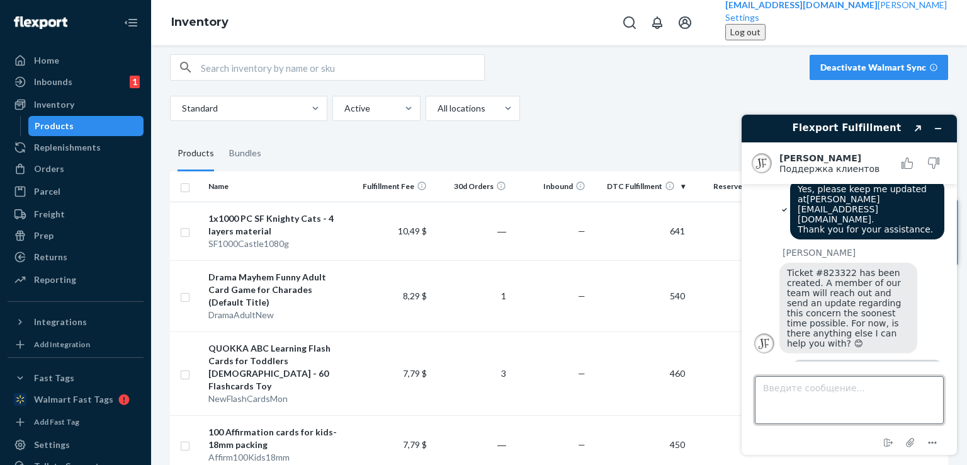
scroll to position [582, 0]
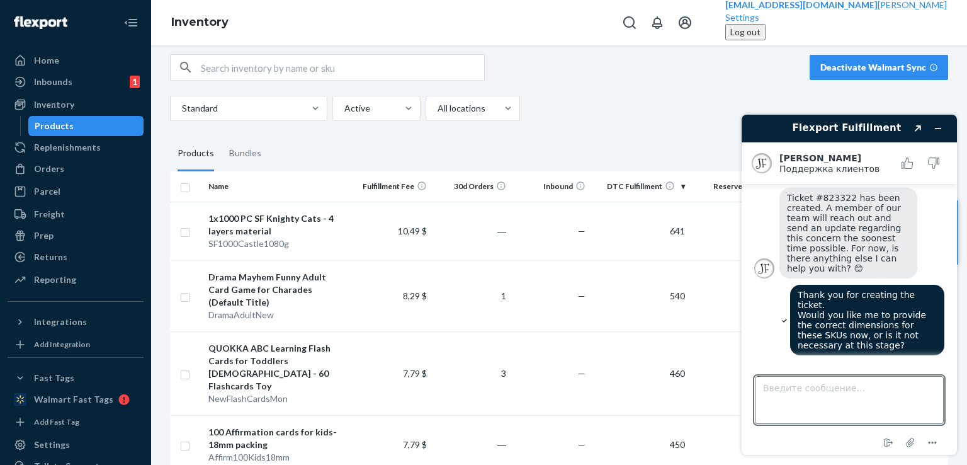
click at [848, 383] on span "We'll request the team to have it remeasured first. But you can send the file s…" at bounding box center [848, 408] width 123 height 50
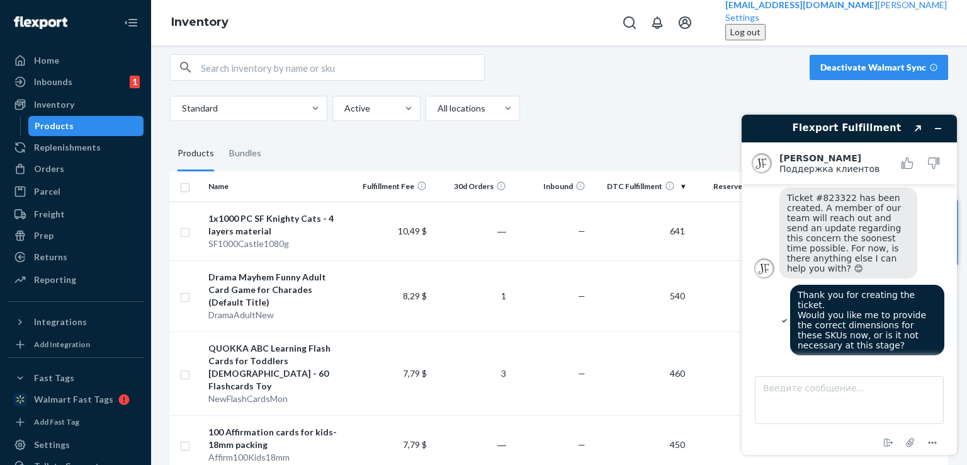
click at [848, 383] on span "We'll request the team to have it remeasured first. But you can send the file s…" at bounding box center [848, 408] width 123 height 50
click at [839, 383] on span "We'll request the team to have it remeasured first. But you can send the file s…" at bounding box center [848, 408] width 123 height 50
click at [844, 388] on textarea "Введите сообщение..." at bounding box center [849, 400] width 189 height 48
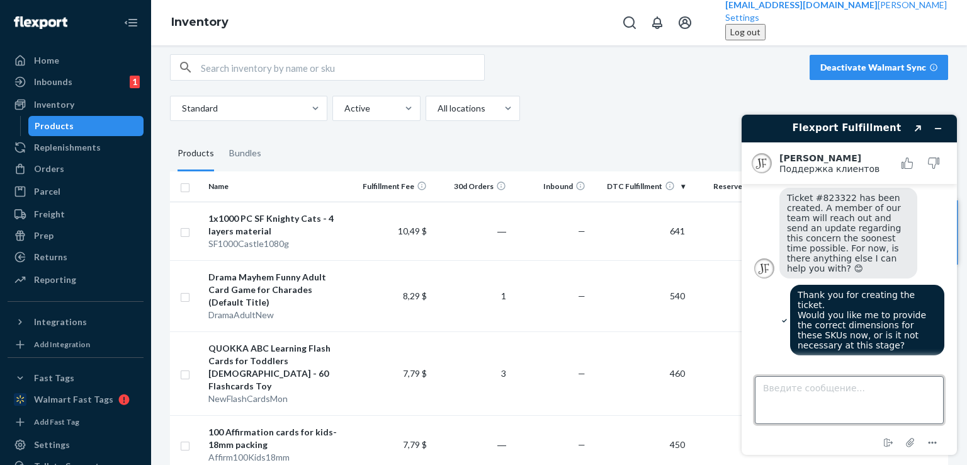
click at [799, 383] on textarea "Введите сообщение..." at bounding box center [849, 400] width 189 height 48
paste textarea "Below is the list of SKUs with the correct dimensions for your review and updat…"
type textarea "Below is the list of SKUs with the correct dimensions for your review and updat…"
click at [939, 414] on textarea "Below is the list of SKUs with the correct dimensions for your review and updat…" at bounding box center [849, 400] width 189 height 48
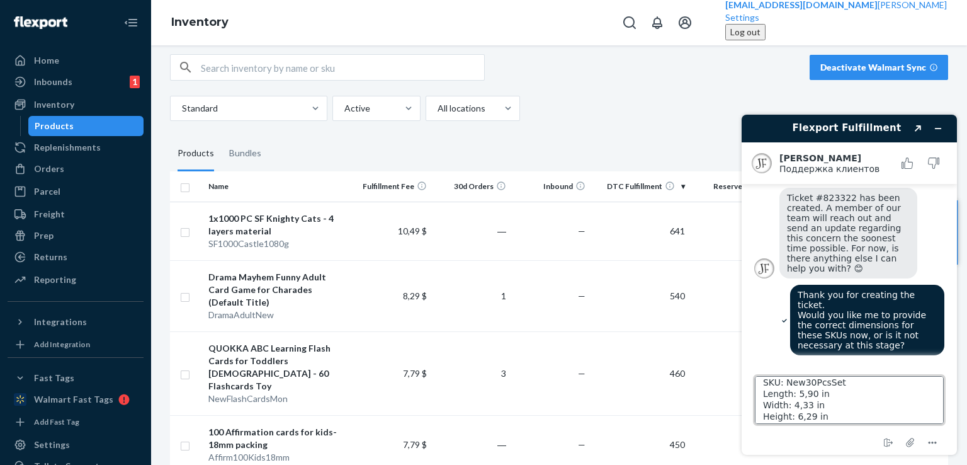
click at [857, 415] on textarea "Below is the list of SKUs with the correct dimensions for your review and updat…" at bounding box center [849, 400] width 189 height 48
click at [842, 410] on textarea "Below is the list of SKUs with the correct dimensions for your review and updat…" at bounding box center [849, 400] width 189 height 48
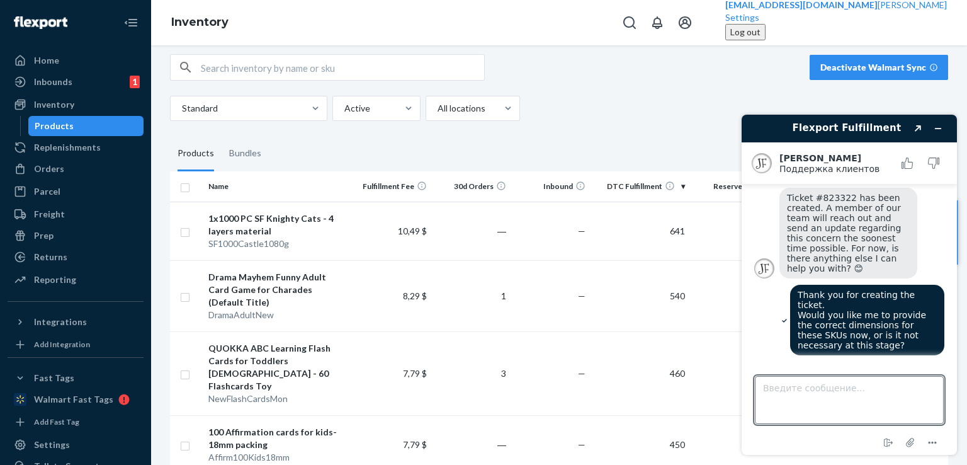
click at [832, 383] on span "We'll request the team to have it remeasured first. But you can send the file s…" at bounding box center [848, 408] width 123 height 50
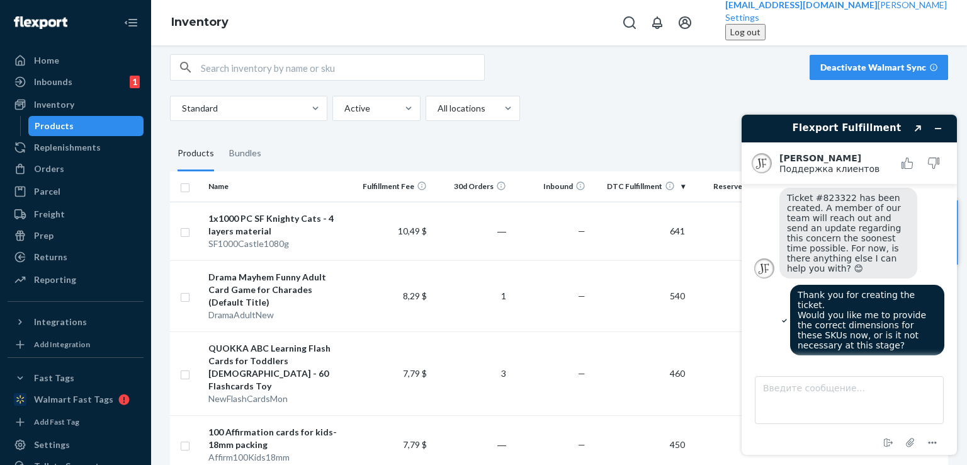
click at [832, 383] on span "We'll request the team to have it remeasured first. But you can send the file s…" at bounding box center [848, 408] width 123 height 50
copy div
click at [801, 384] on textarea "Введите сообщение..." at bounding box center [849, 400] width 189 height 48
click at [801, 392] on textarea "Введите сообщение..." at bounding box center [849, 400] width 189 height 48
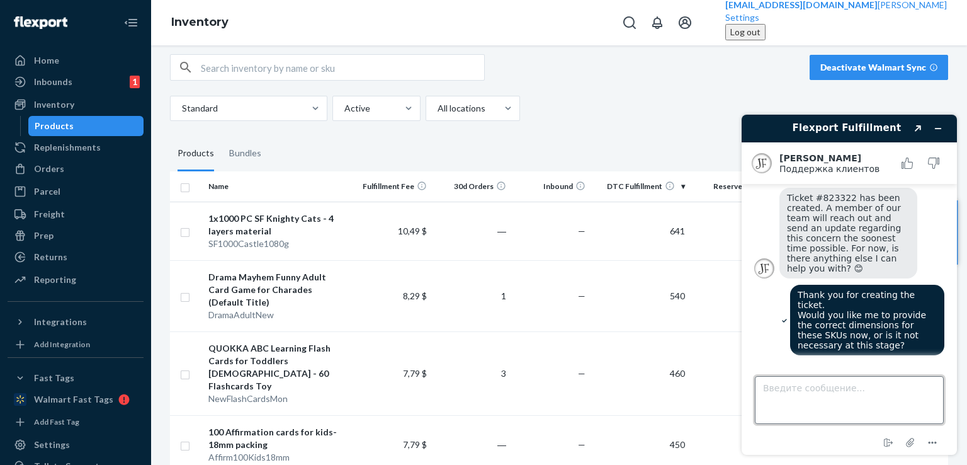
click at [763, 376] on textarea "Введите сообщение..." at bounding box center [849, 400] width 189 height 48
paste textarea "Below is the list of SKUs with the correct dimensions for your review and updat…"
type textarea "Below is the list of SKUs with the correct dimensions for your review and updat…"
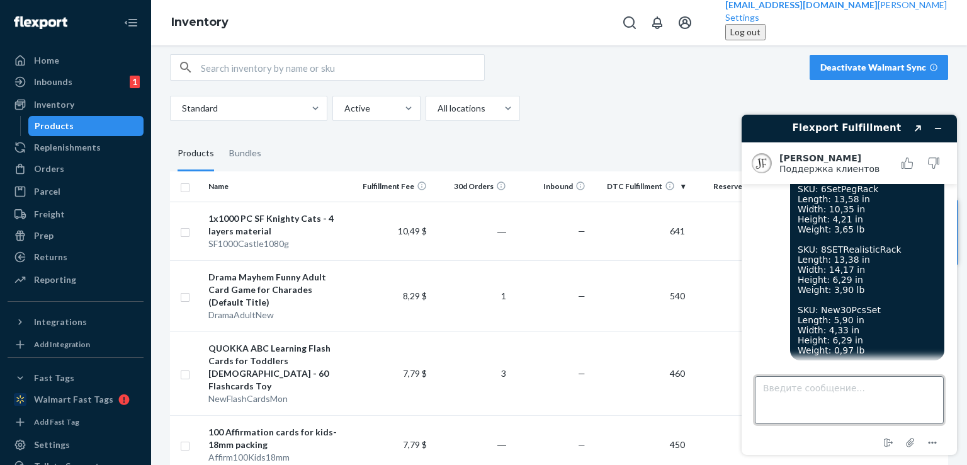
scroll to position [1309, 0]
click at [862, 392] on span "Thank you for these. Will forward this to the team, too. For now, is there anyt…" at bounding box center [843, 417] width 113 height 50
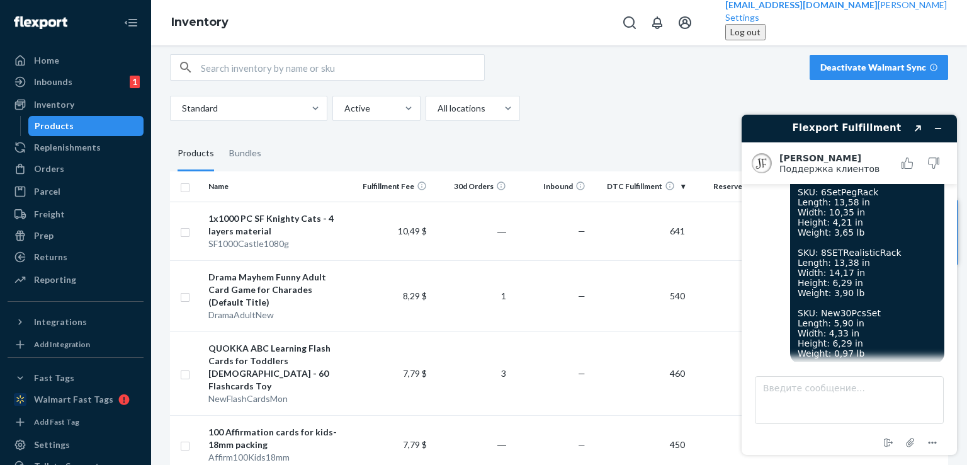
click at [862, 392] on span "Thank you for these. Will forward this to the team, too. For now, is there anyt…" at bounding box center [843, 417] width 113 height 50
click at [813, 388] on textarea "Введите сообщение..." at bounding box center [849, 400] width 189 height 48
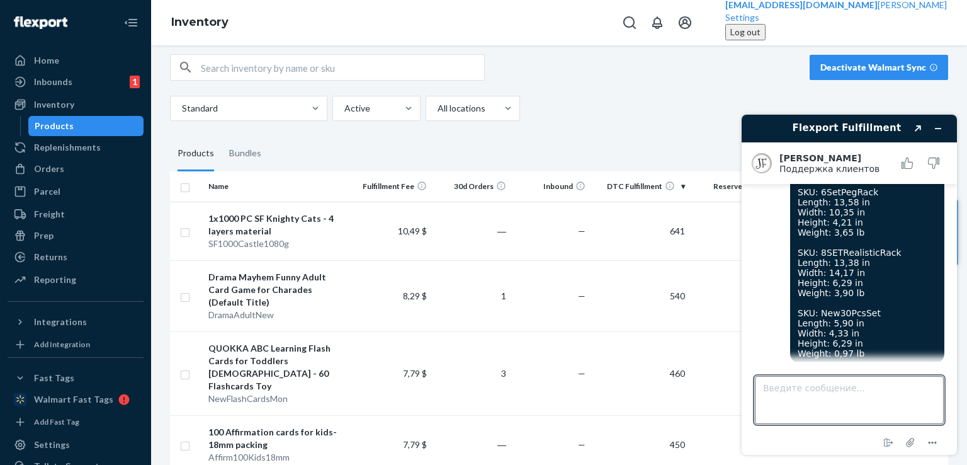
click at [829, 392] on span "Thank you for these. Will forward this to the team, too. For now, is there anyt…" at bounding box center [843, 417] width 113 height 50
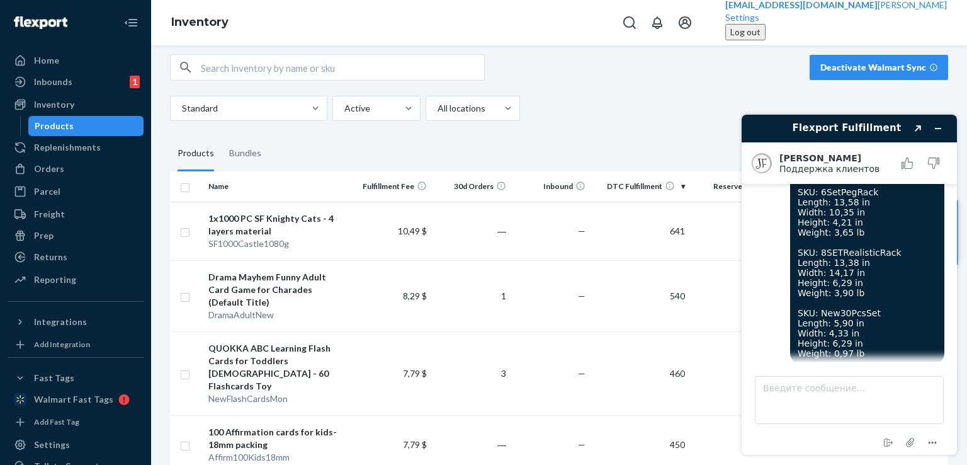
click at [829, 392] on span "Thank you for these. Will forward this to the team, too. For now, is there anyt…" at bounding box center [843, 417] width 113 height 50
click at [844, 381] on textarea "Введите сообщение..." at bounding box center [849, 400] width 189 height 48
click at [839, 391] on textarea "Введите сообщение..." at bounding box center [849, 400] width 189 height 48
paste textarea "Thank you for your help. No, that’s all for now. 😊"
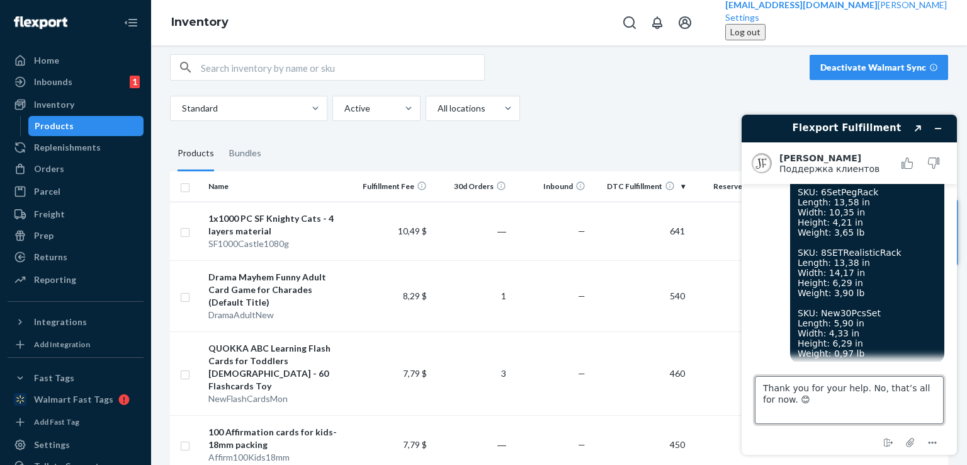
type textarea "Thank you for your help. No, that’s all for now. 😊"
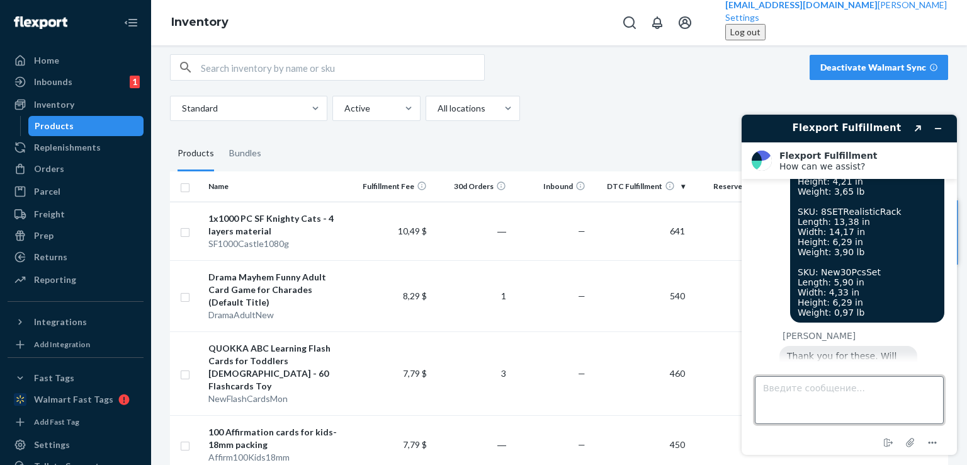
scroll to position [1481, 0]
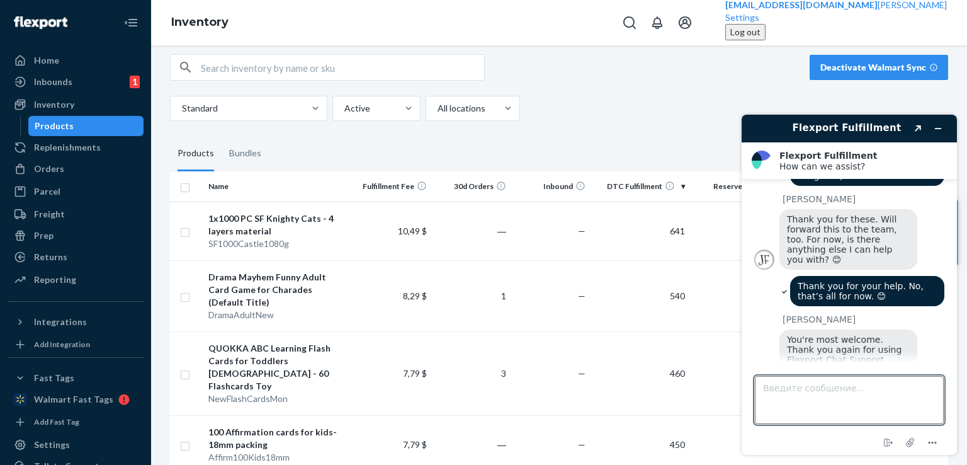
click at [828, 334] on span "You're most welcome. Thank you again for using Flexport Chat Support. Have a gr…" at bounding box center [847, 359] width 120 height 50
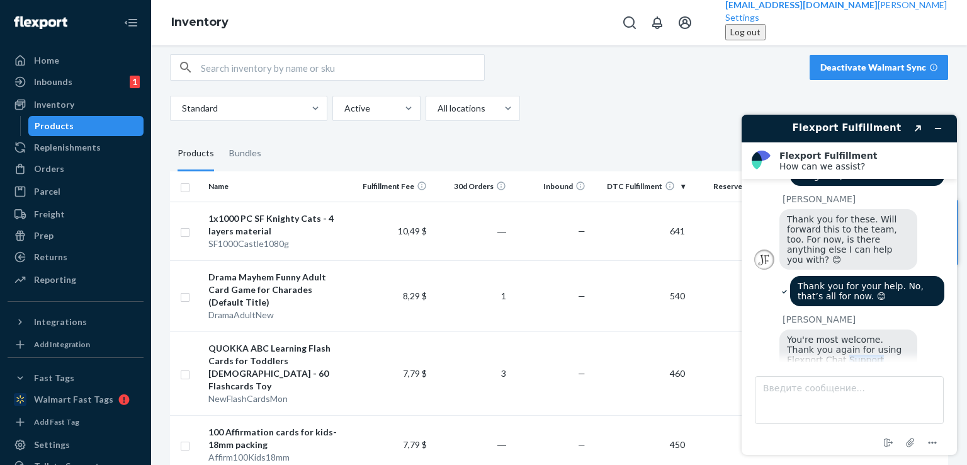
click at [828, 334] on span "You're most welcome. Thank you again for using Flexport Chat Support. Have a gr…" at bounding box center [847, 359] width 120 height 50
click at [850, 412] on button "Оцените этот чат" at bounding box center [849, 424] width 103 height 24
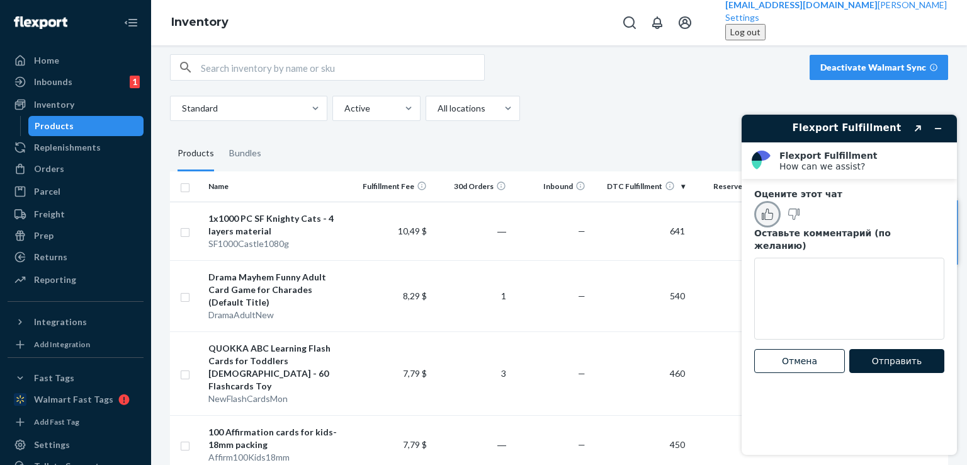
click at [763, 214] on icon "Поставить чату хорошую оценку" at bounding box center [767, 213] width 11 height 11
click at [892, 361] on main "Оцените этот чат Оставьте комментарий (по желанию) Отмена Отправить" at bounding box center [851, 317] width 206 height 276
click at [898, 353] on button "Отправить" at bounding box center [896, 361] width 95 height 24
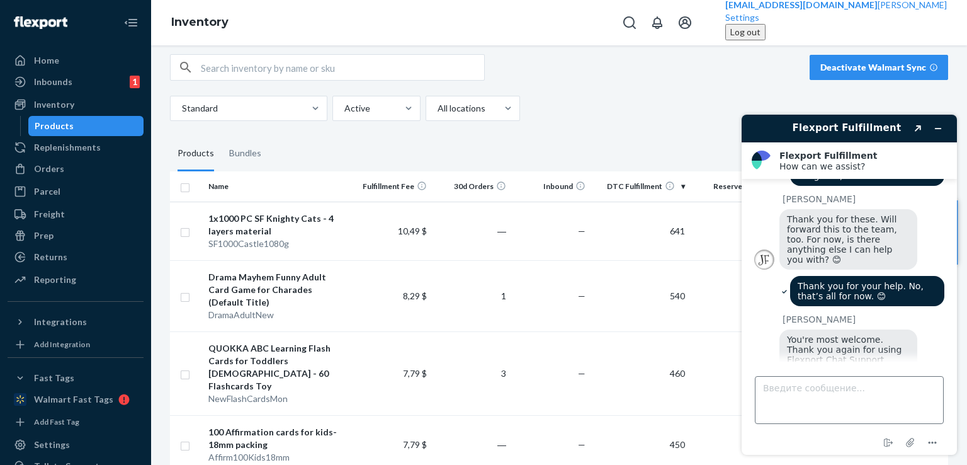
scroll to position [1451, 0]
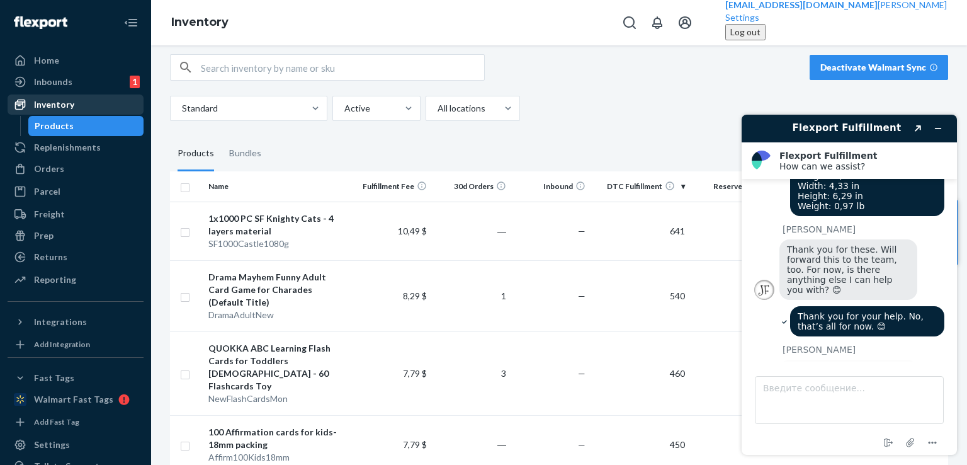
click at [76, 82] on div "Inbounds 1" at bounding box center [75, 82] width 133 height 18
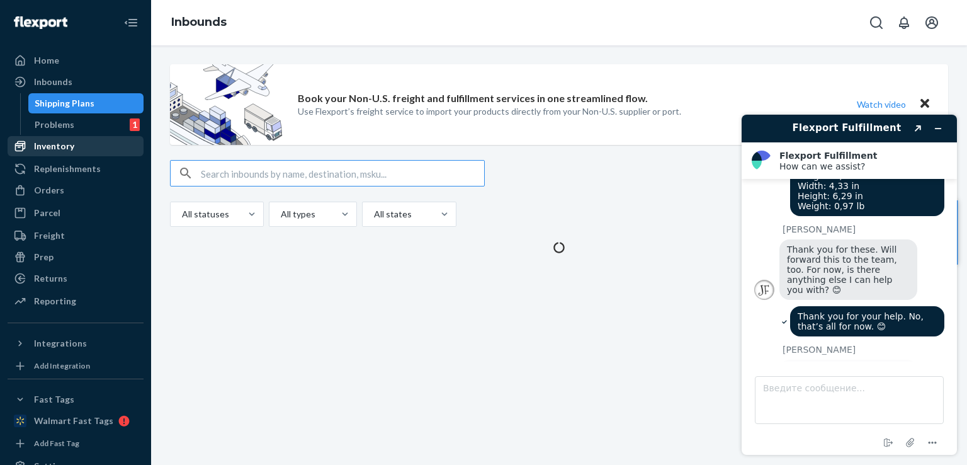
click at [88, 142] on div "Inventory" at bounding box center [75, 146] width 133 height 18
